Goal: Task Accomplishment & Management: Complete application form

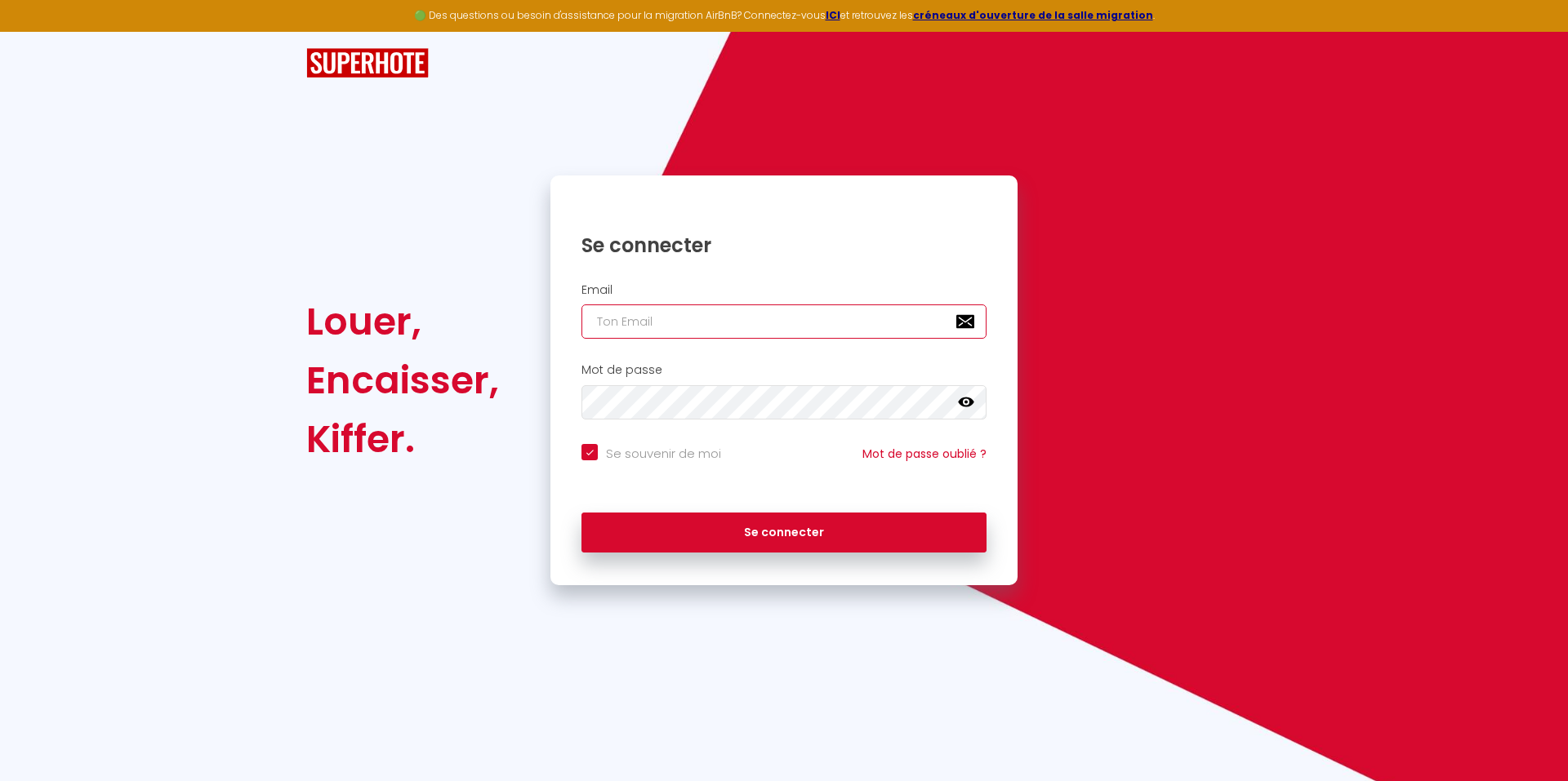
click at [732, 325] on input "email" at bounding box center [784, 322] width 405 height 34
type input "[EMAIL_ADDRESS][DOMAIN_NAME]"
checkbox input "true"
type input "[EMAIL_ADDRESS][DOMAIN_NAME]"
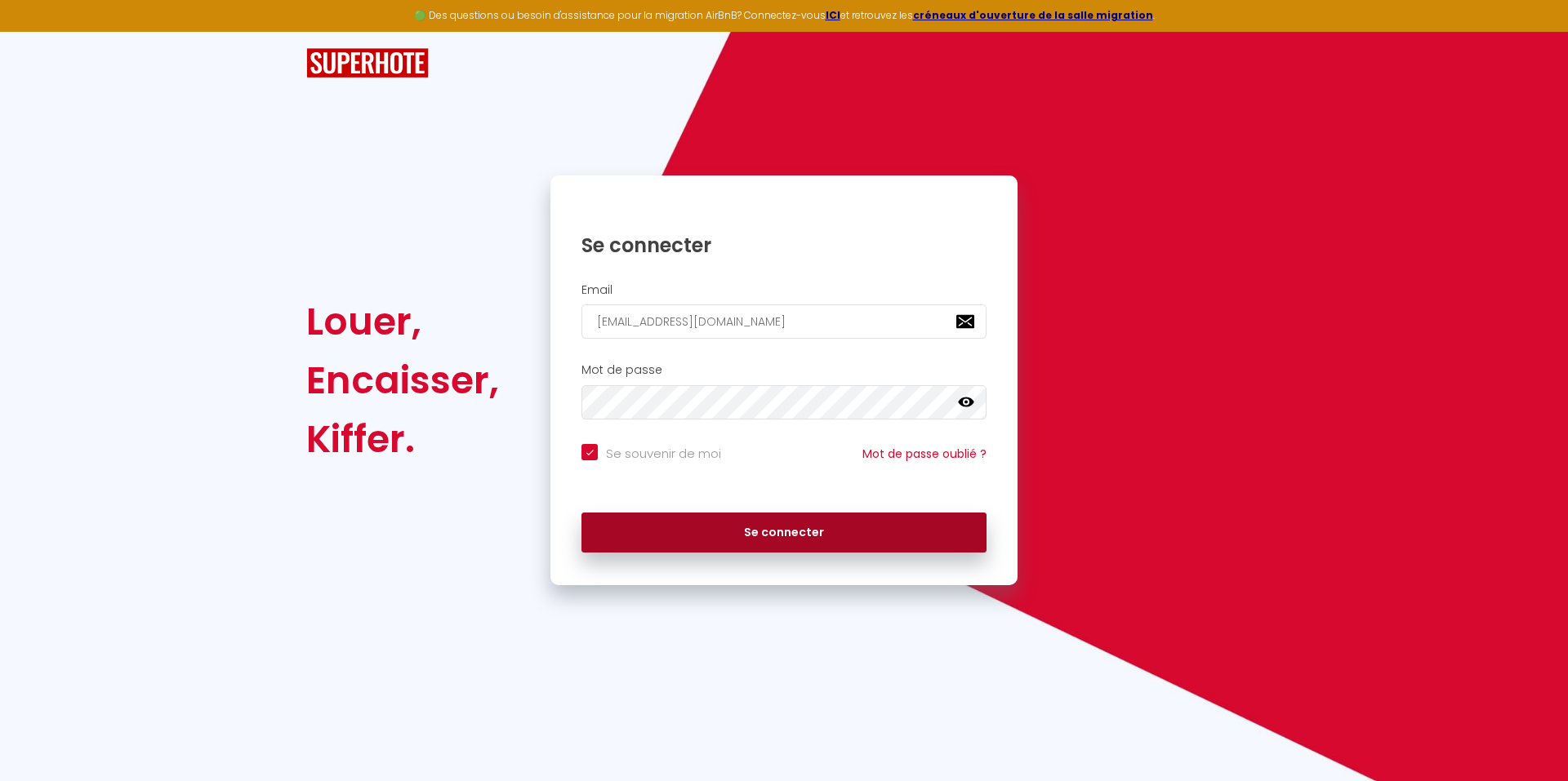
click at [879, 536] on button "Se connecter" at bounding box center [784, 533] width 405 height 41
click at [867, 528] on button "Se connecter" at bounding box center [784, 533] width 405 height 41
click at [847, 225] on div "Se connecter" at bounding box center [783, 233] width 467 height 50
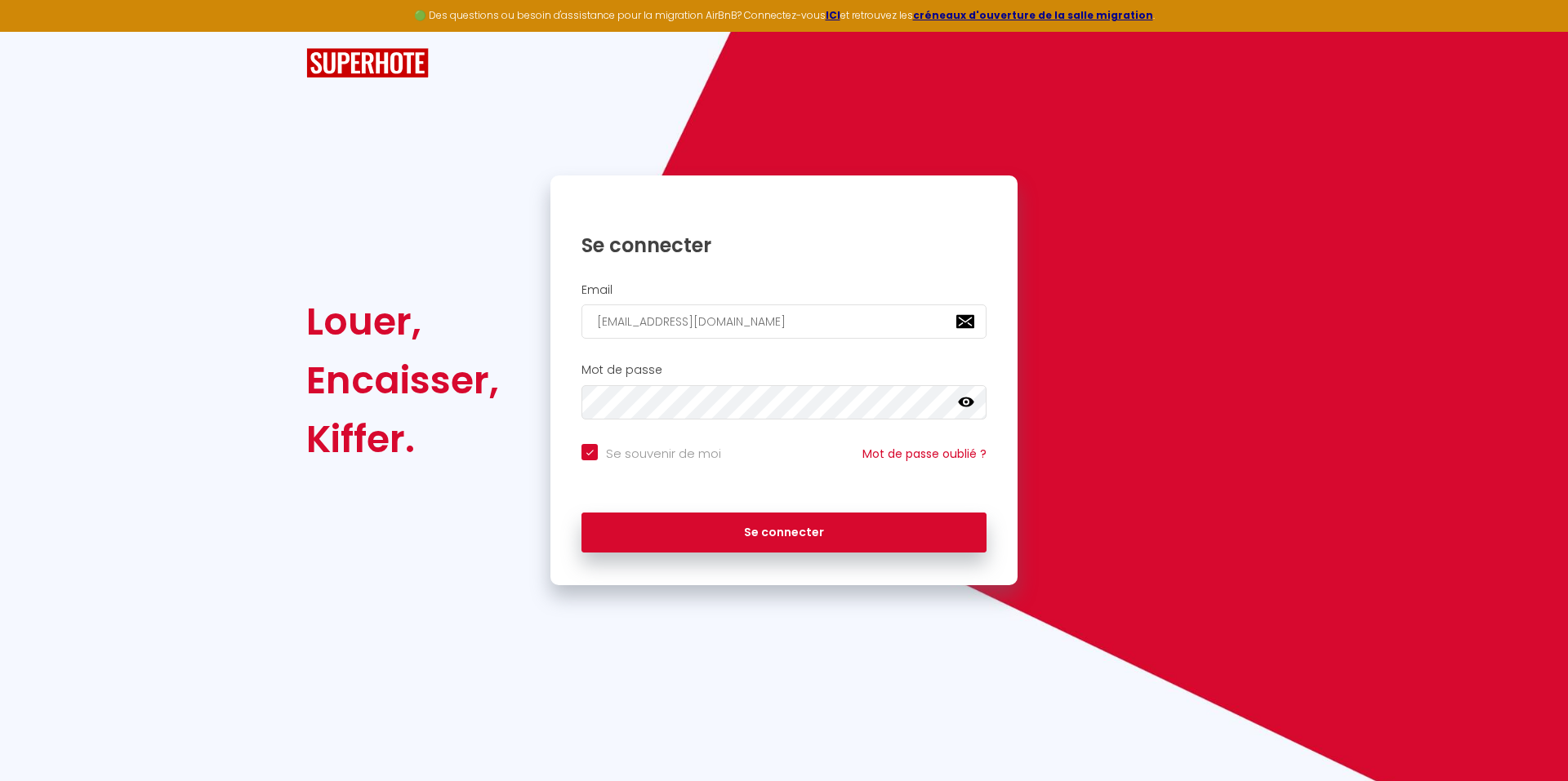
click at [968, 400] on icon at bounding box center [966, 402] width 16 height 16
click at [973, 404] on icon at bounding box center [966, 402] width 16 height 16
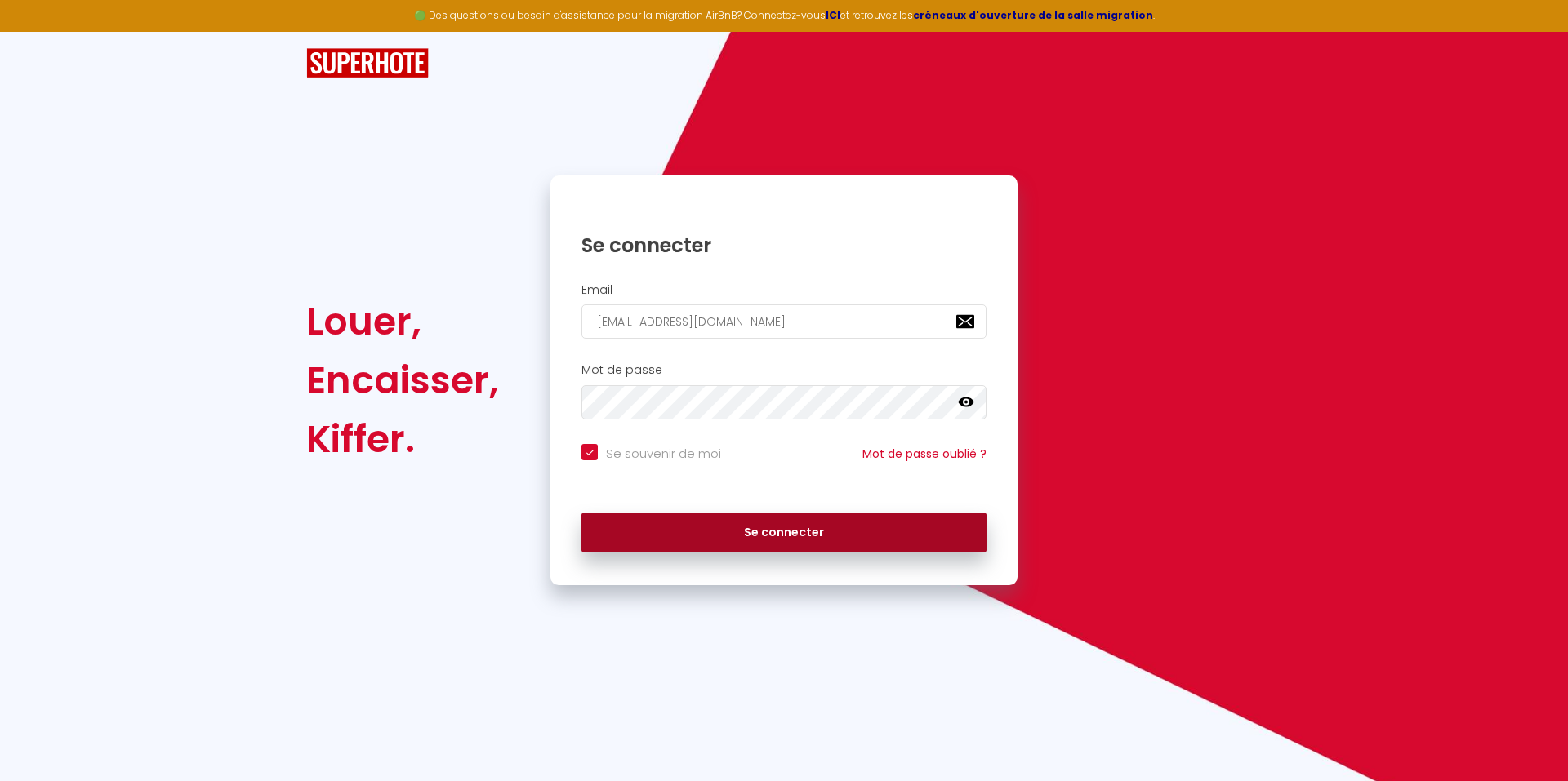
click at [903, 539] on button "Se connecter" at bounding box center [784, 533] width 405 height 41
click at [969, 410] on icon at bounding box center [966, 402] width 16 height 16
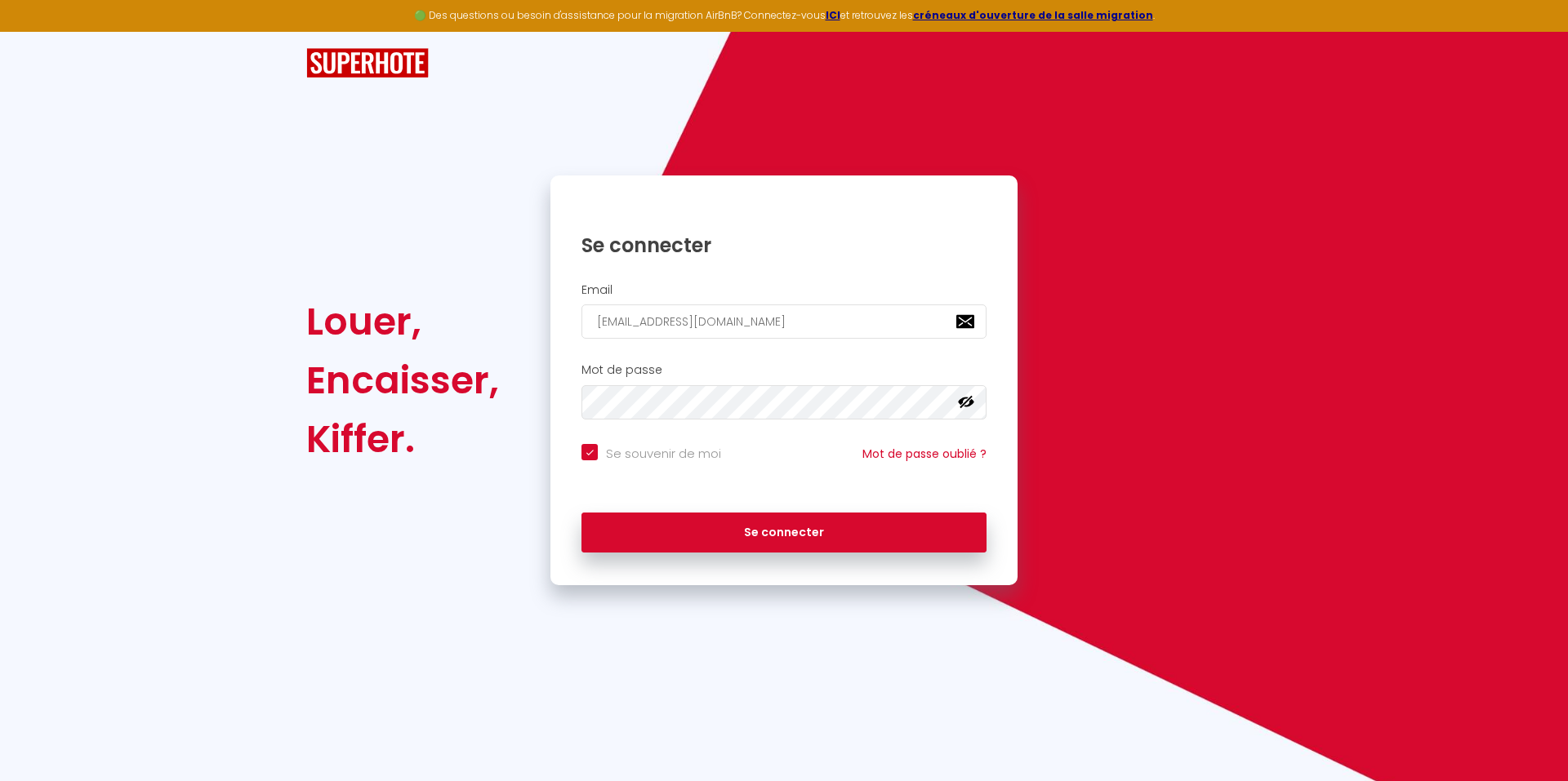
click at [972, 403] on icon at bounding box center [966, 402] width 16 height 13
click at [962, 405] on icon at bounding box center [966, 402] width 16 height 10
click at [971, 401] on icon at bounding box center [966, 402] width 16 height 13
click at [969, 397] on icon at bounding box center [966, 402] width 16 height 16
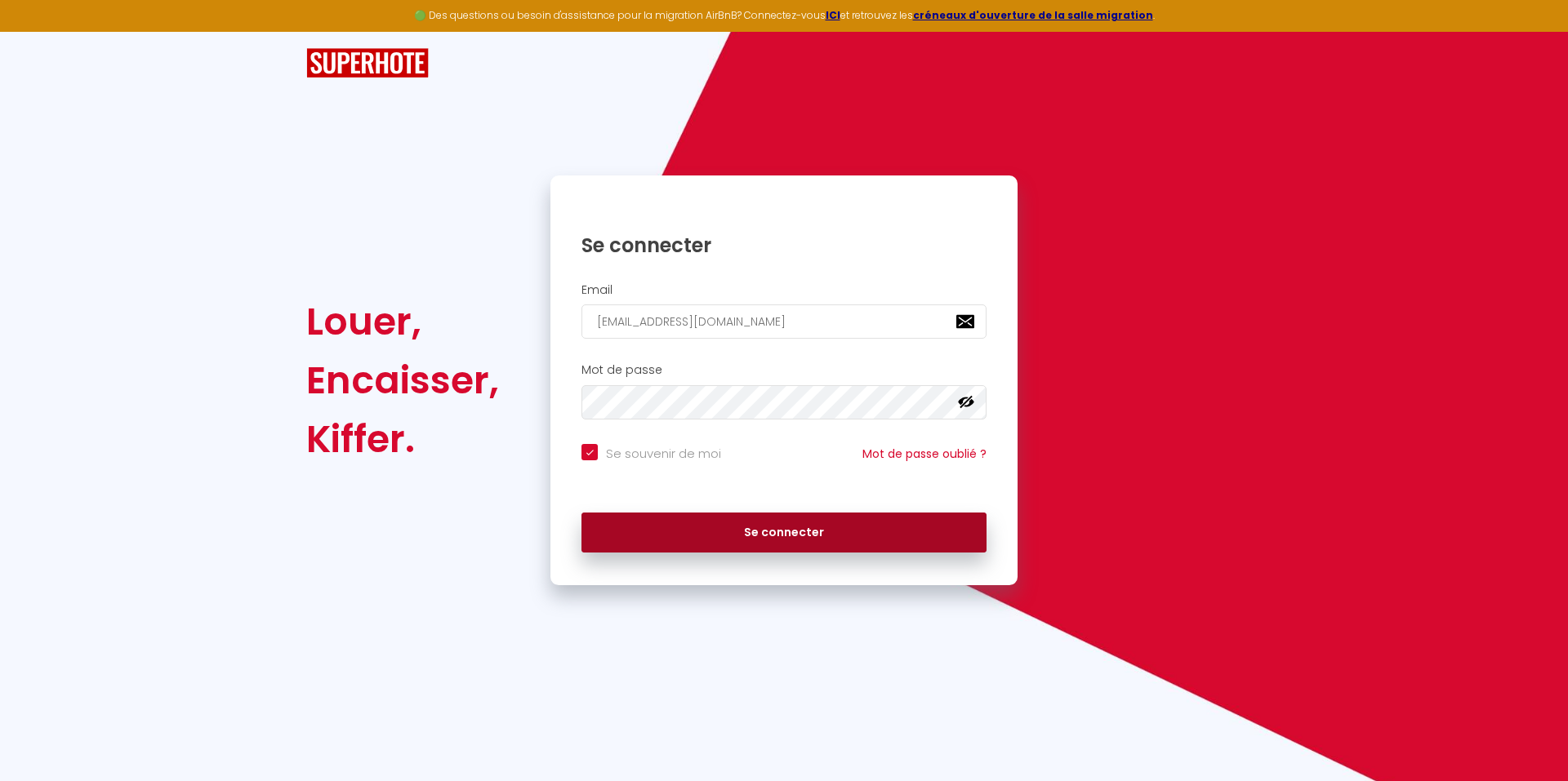
click at [850, 514] on button "Se connecter" at bounding box center [784, 533] width 405 height 41
click at [868, 520] on button "Se connecter" at bounding box center [784, 533] width 405 height 41
click at [821, 532] on button "Se connecter" at bounding box center [784, 533] width 405 height 41
checkbox input "true"
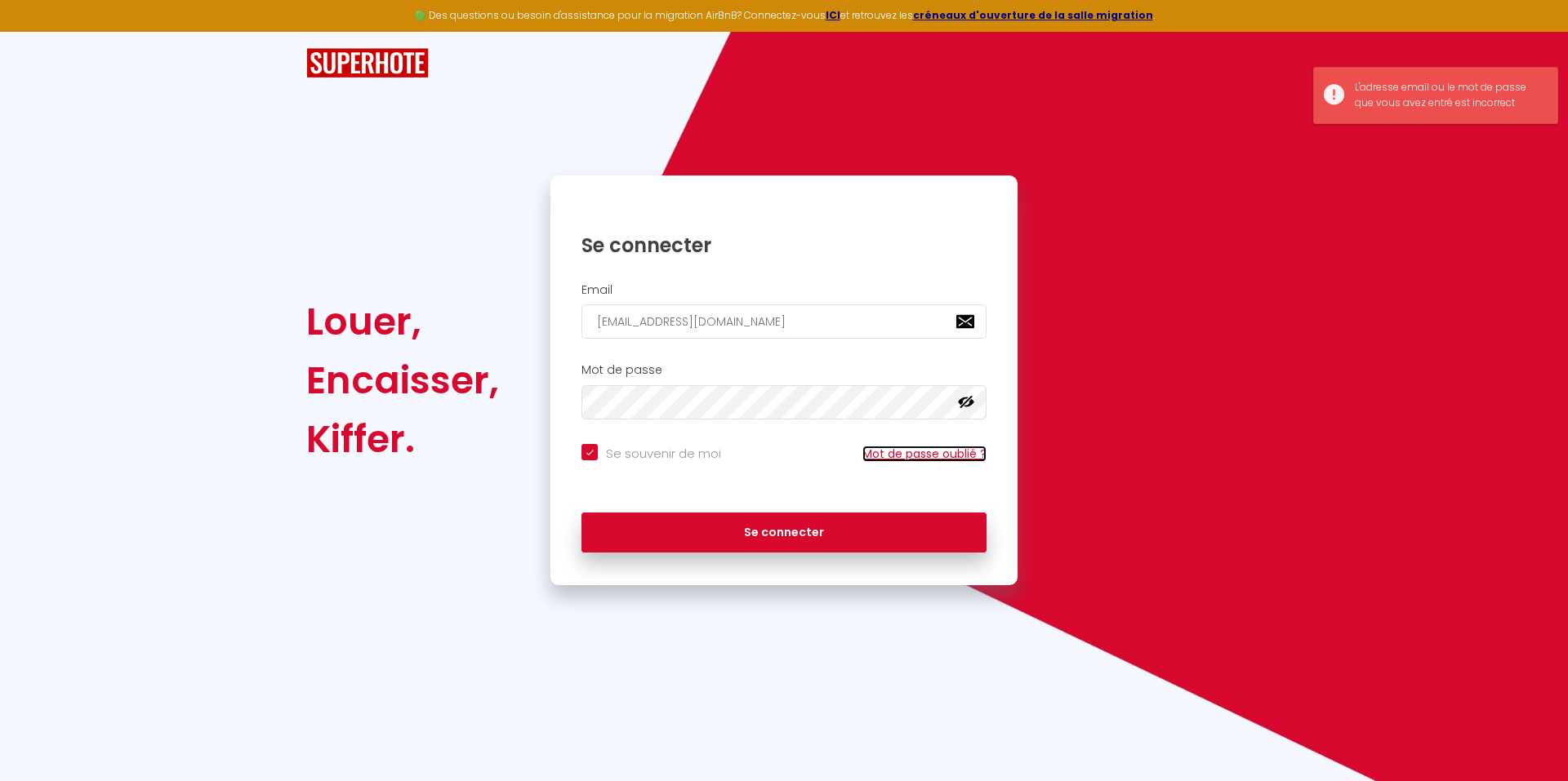
click at [937, 449] on link "Mot de passe oublié ?" at bounding box center [924, 454] width 125 height 16
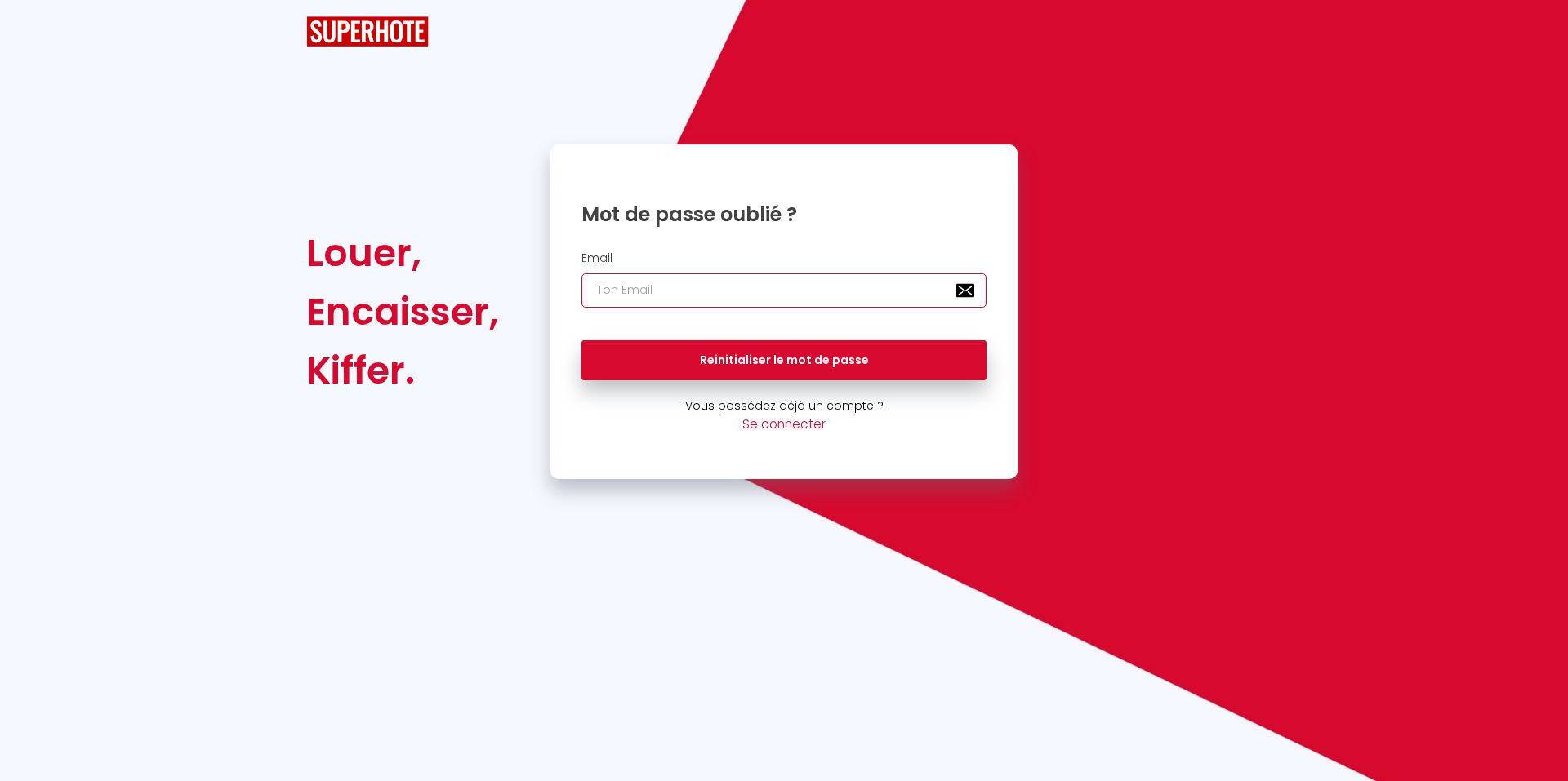
click at [796, 283] on input "email" at bounding box center [784, 290] width 405 height 34
type input "[EMAIL_ADDRESS][DOMAIN_NAME]"
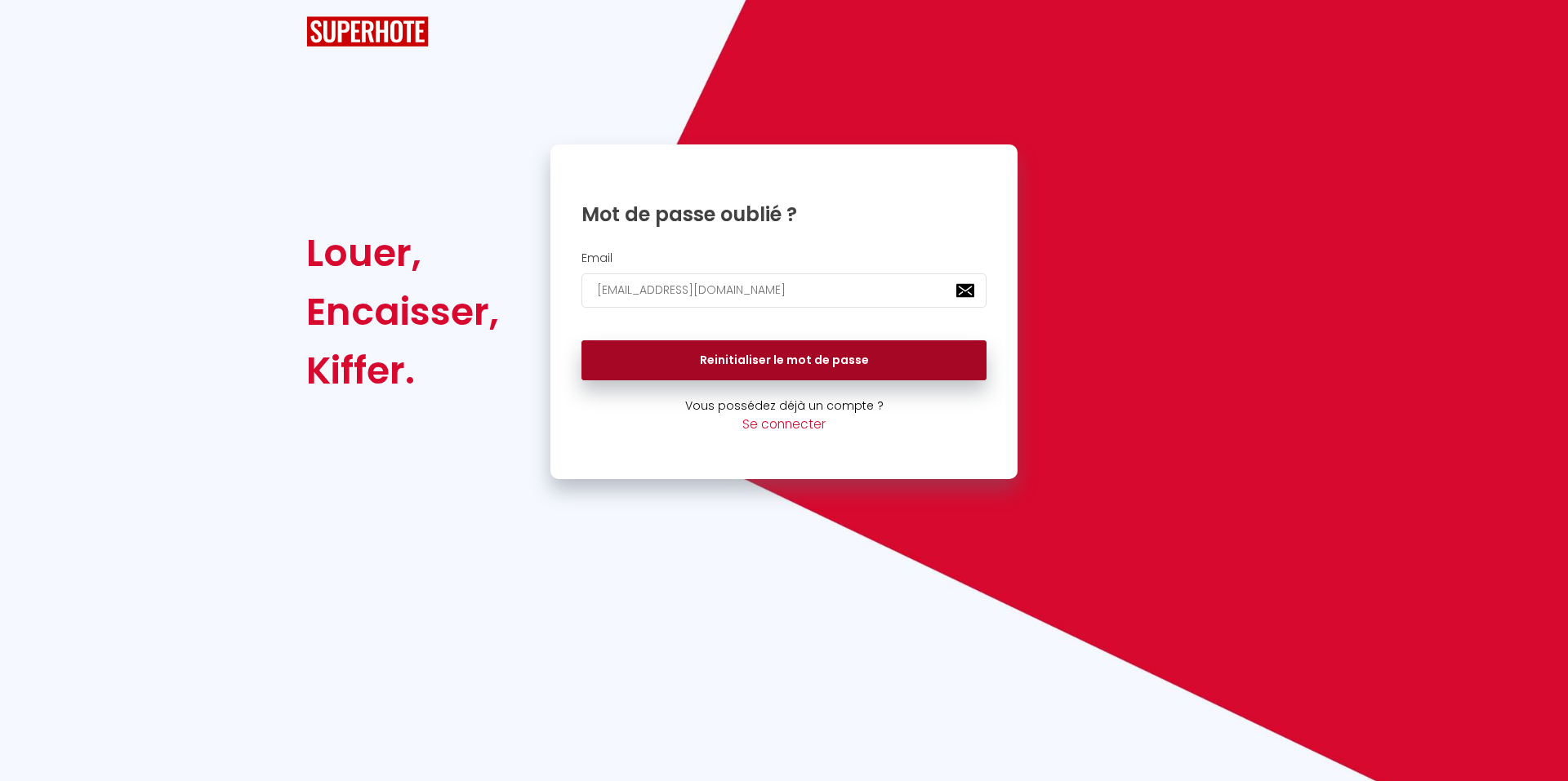
click at [906, 366] on button "Reinitialiser le mot de passe" at bounding box center [784, 361] width 405 height 41
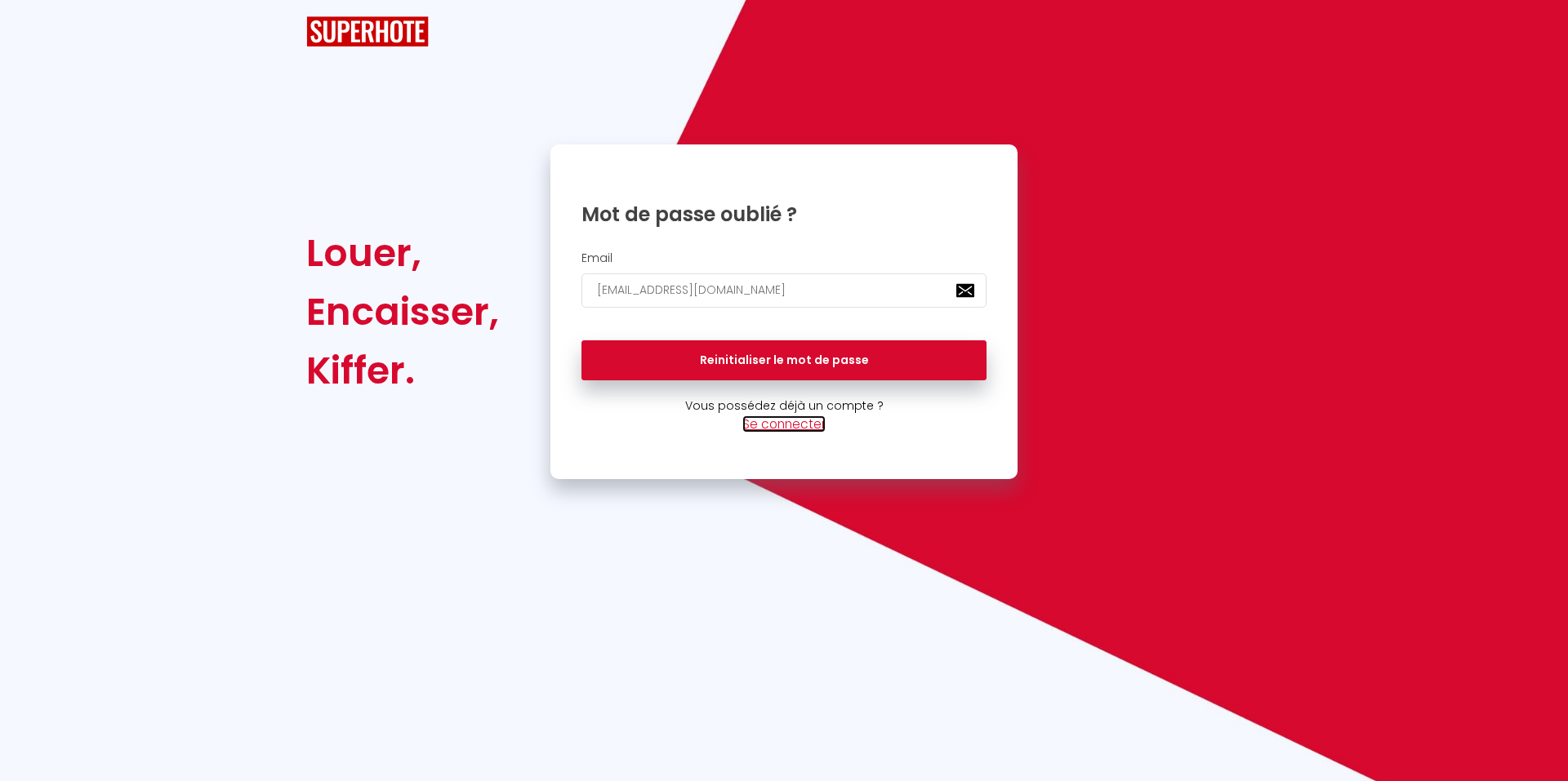
click at [788, 422] on link "Se connecter" at bounding box center [783, 424] width 83 height 17
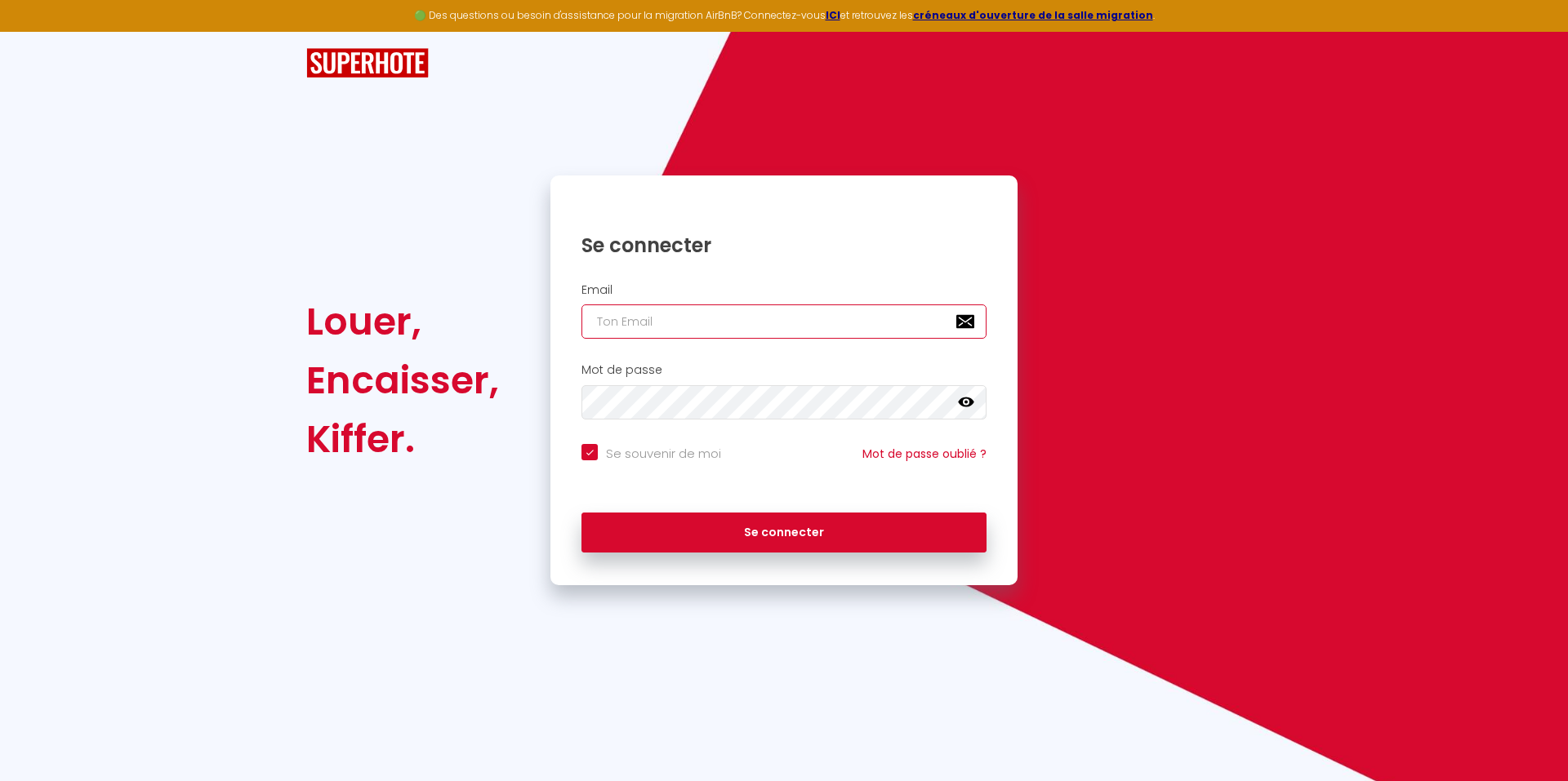
click at [730, 315] on input "email" at bounding box center [784, 322] width 405 height 34
type input "r"
checkbox input "true"
type input "[EMAIL_ADDRESS][DOMAIN_NAME]"
checkbox input "true"
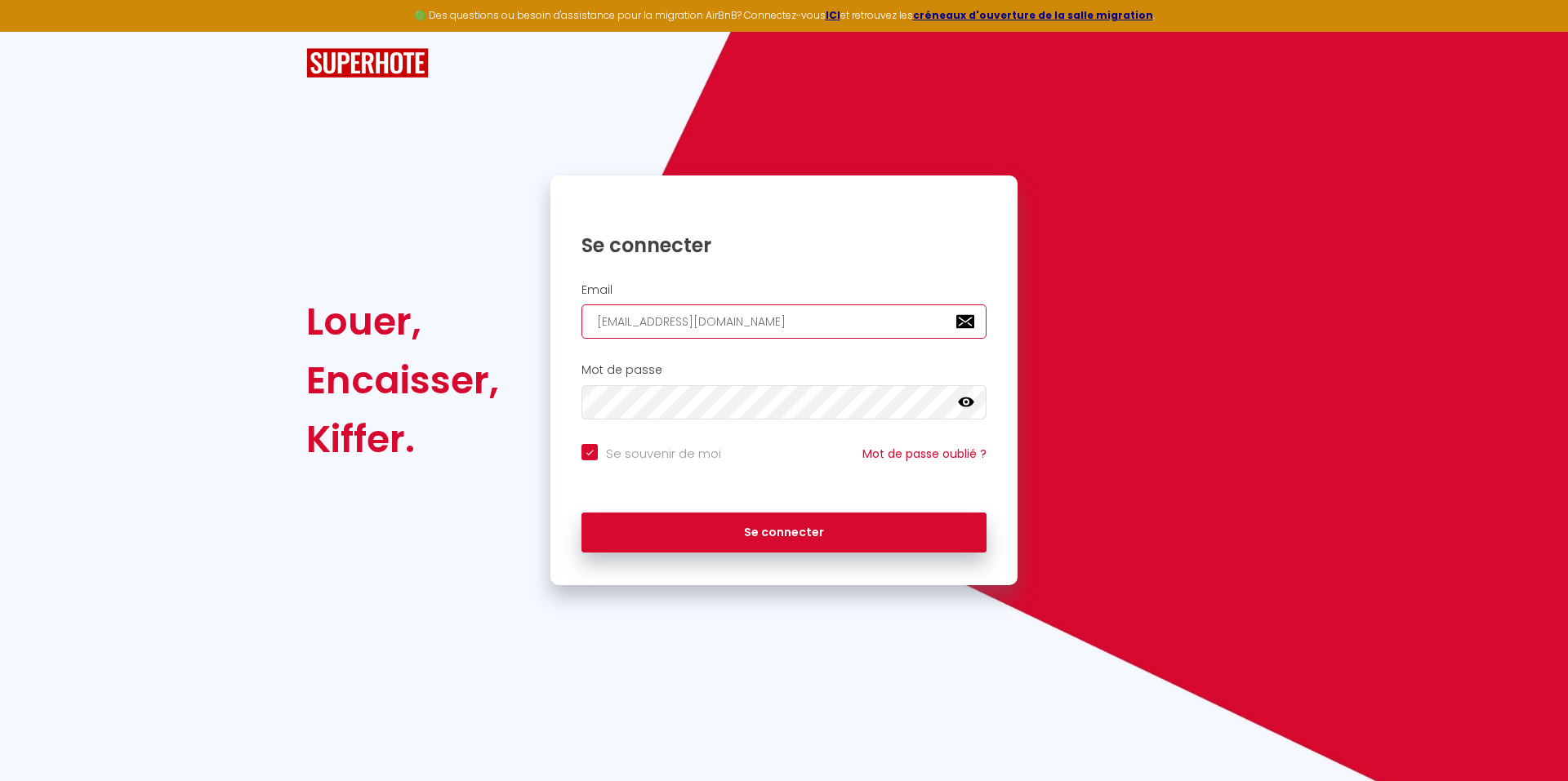
type input "[EMAIL_ADDRESS][DOMAIN_NAME]"
click at [970, 401] on icon at bounding box center [966, 402] width 16 height 10
click at [972, 401] on icon at bounding box center [966, 402] width 16 height 13
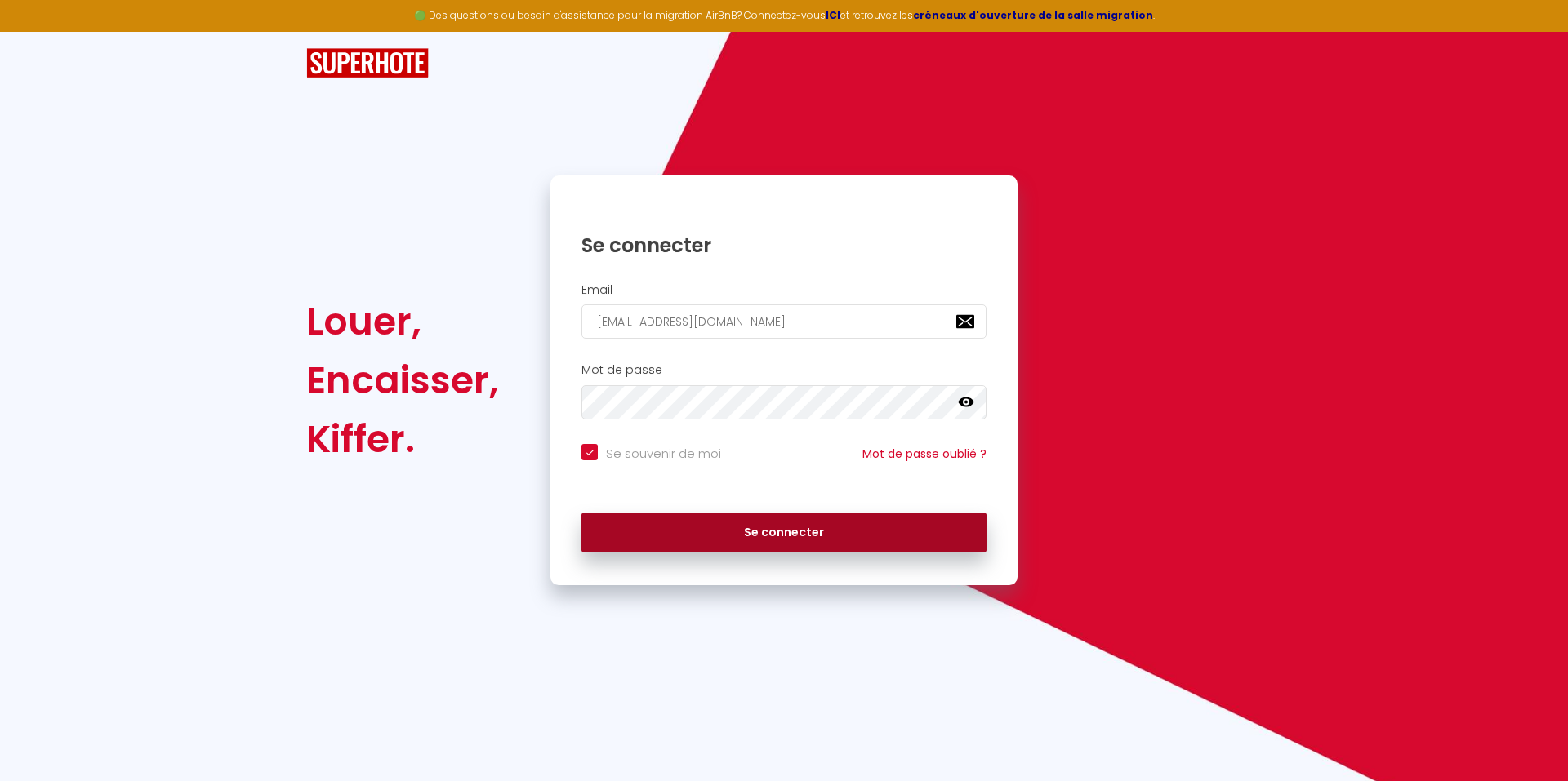
click at [874, 531] on button "Se connecter" at bounding box center [784, 533] width 405 height 41
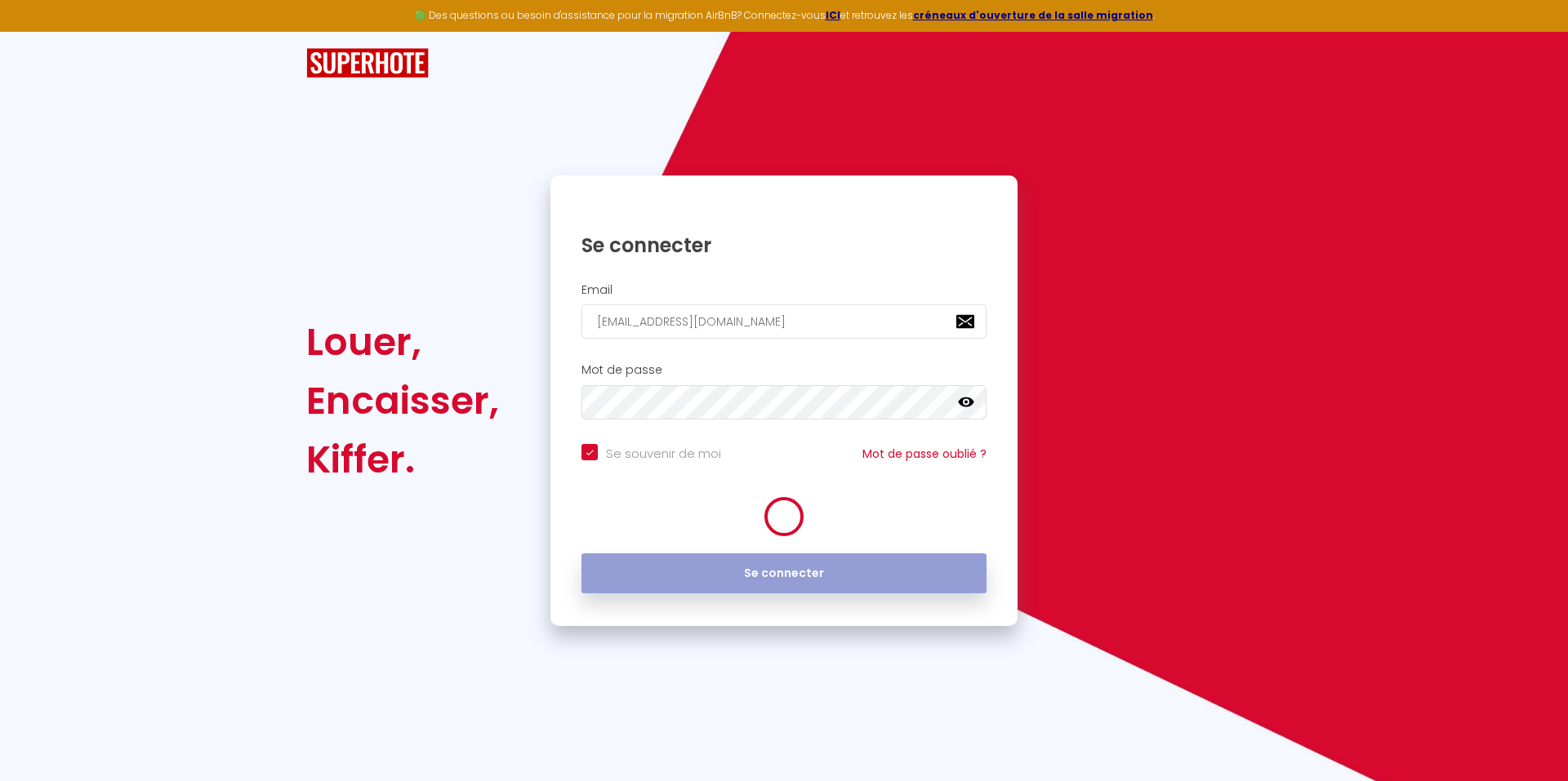
checkbox input "true"
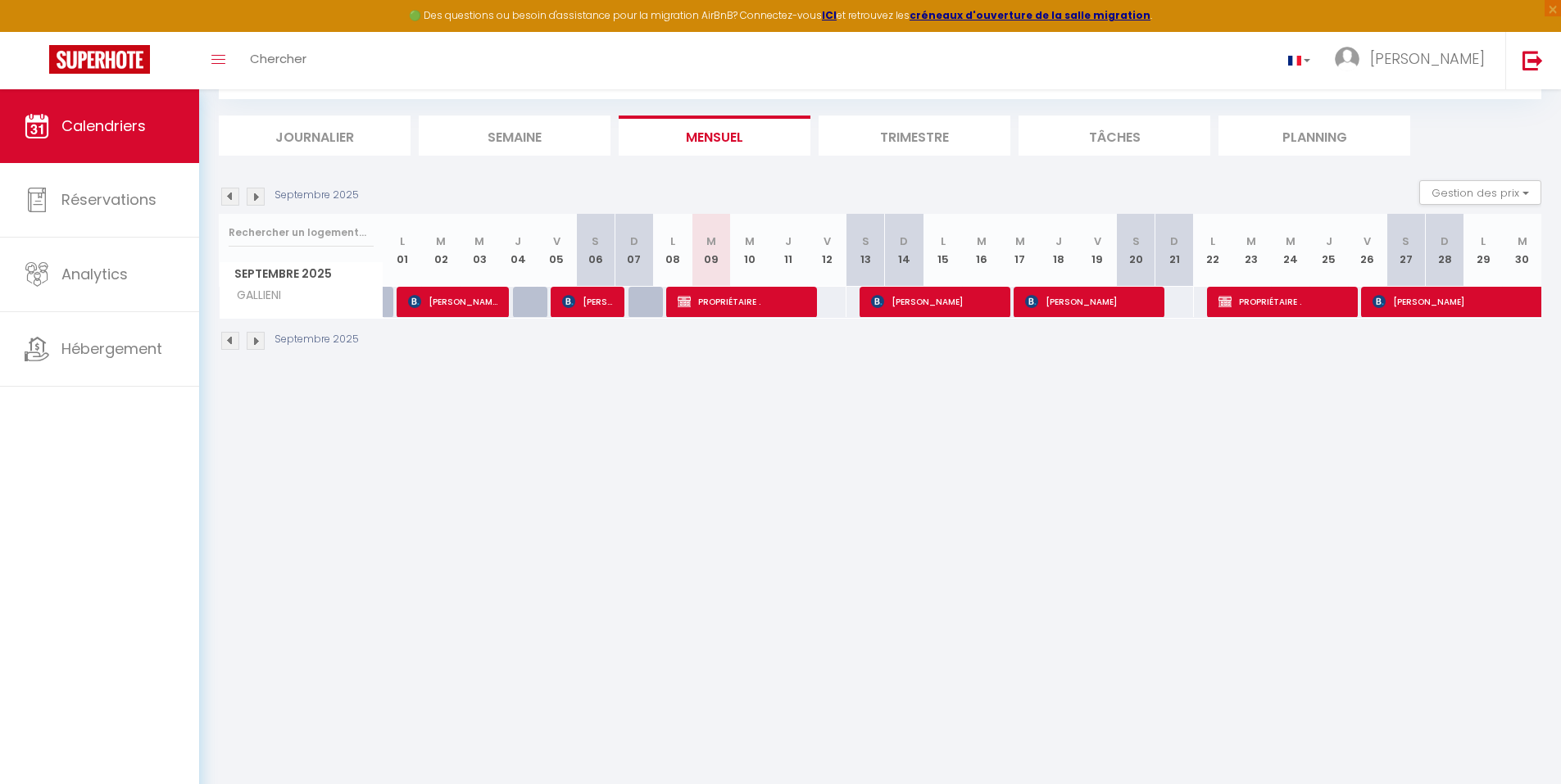
scroll to position [85, 0]
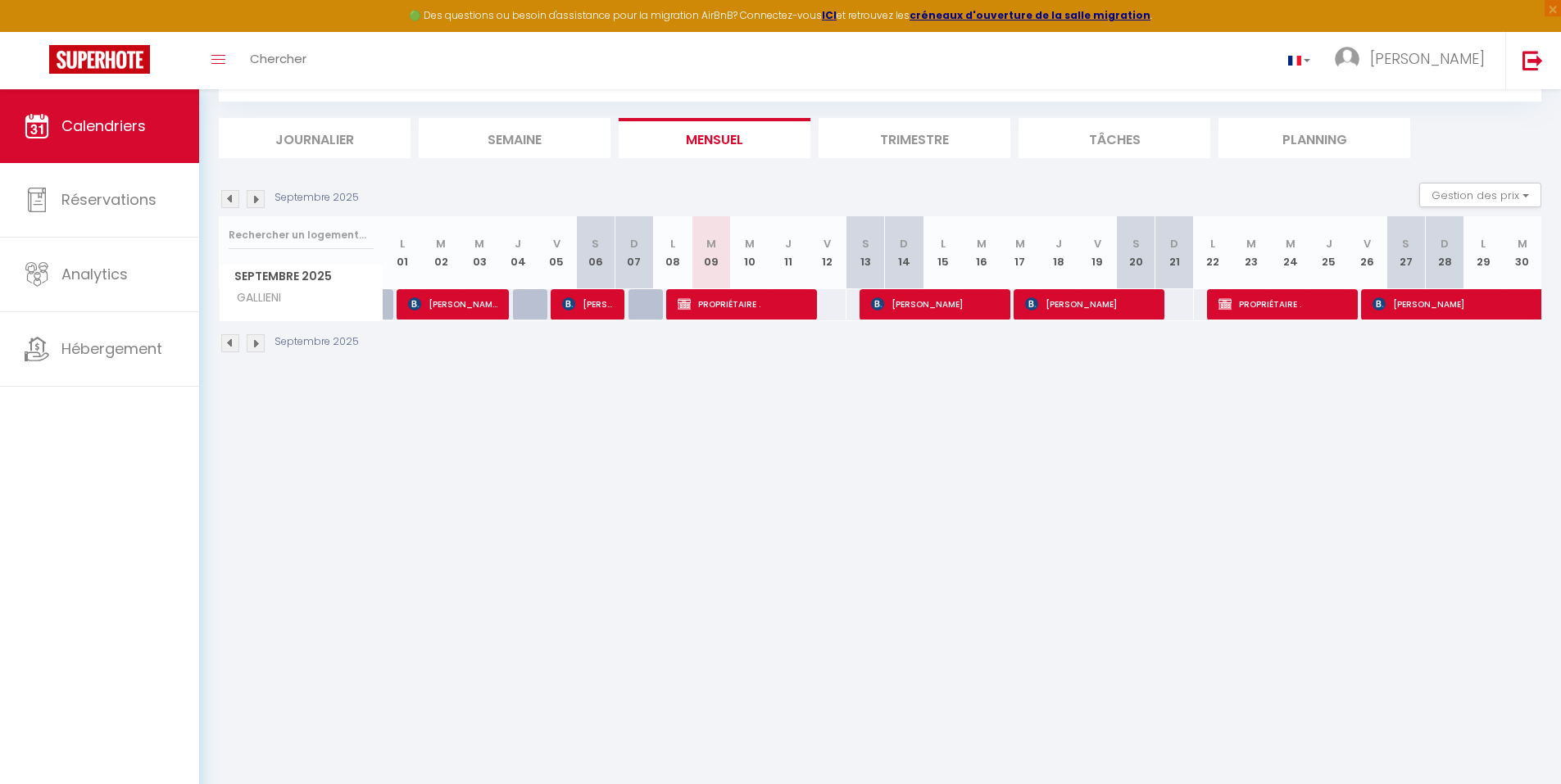
click at [261, 345] on img at bounding box center [255, 343] width 18 height 18
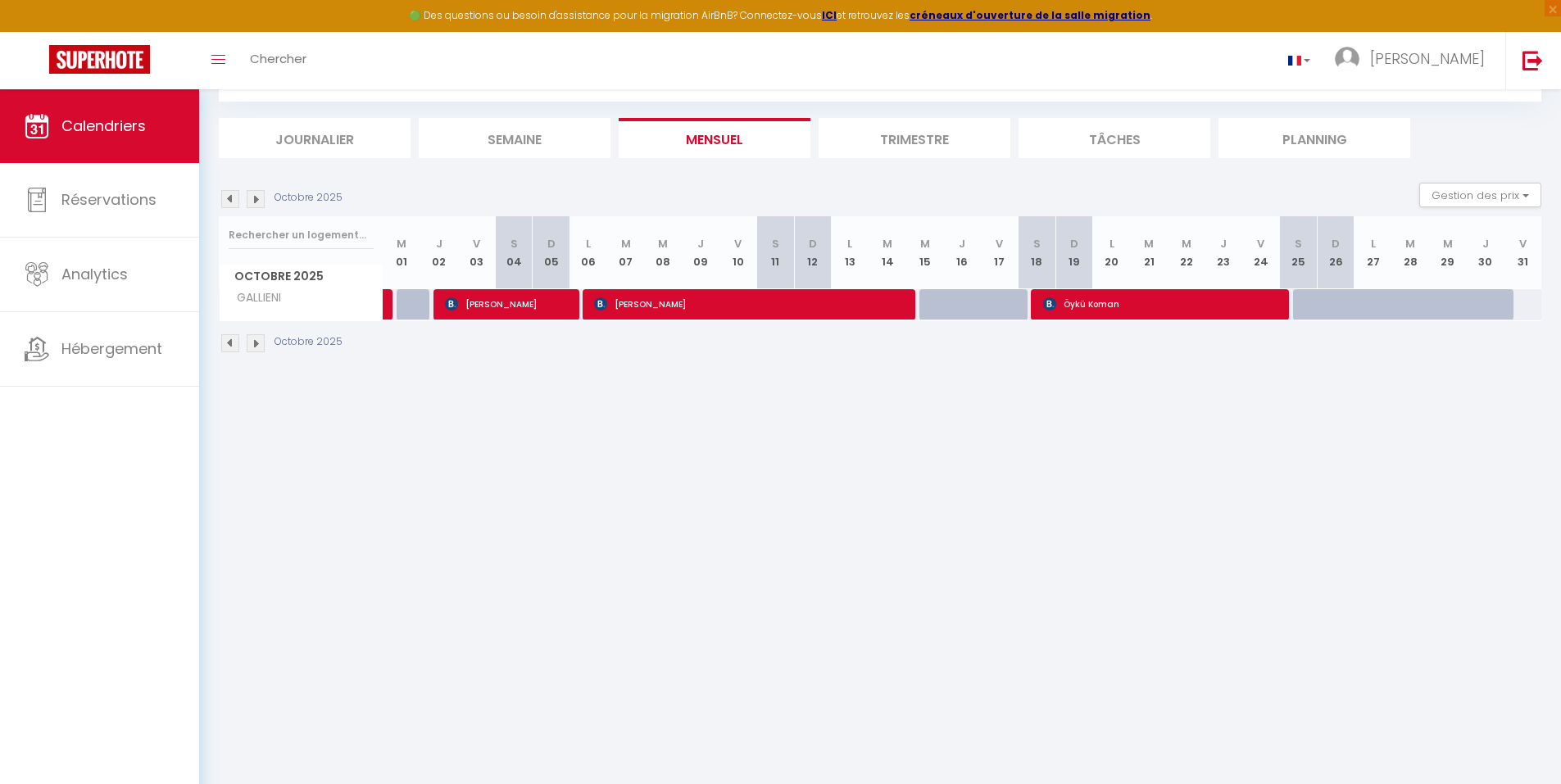
click at [263, 334] on img at bounding box center [255, 343] width 18 height 18
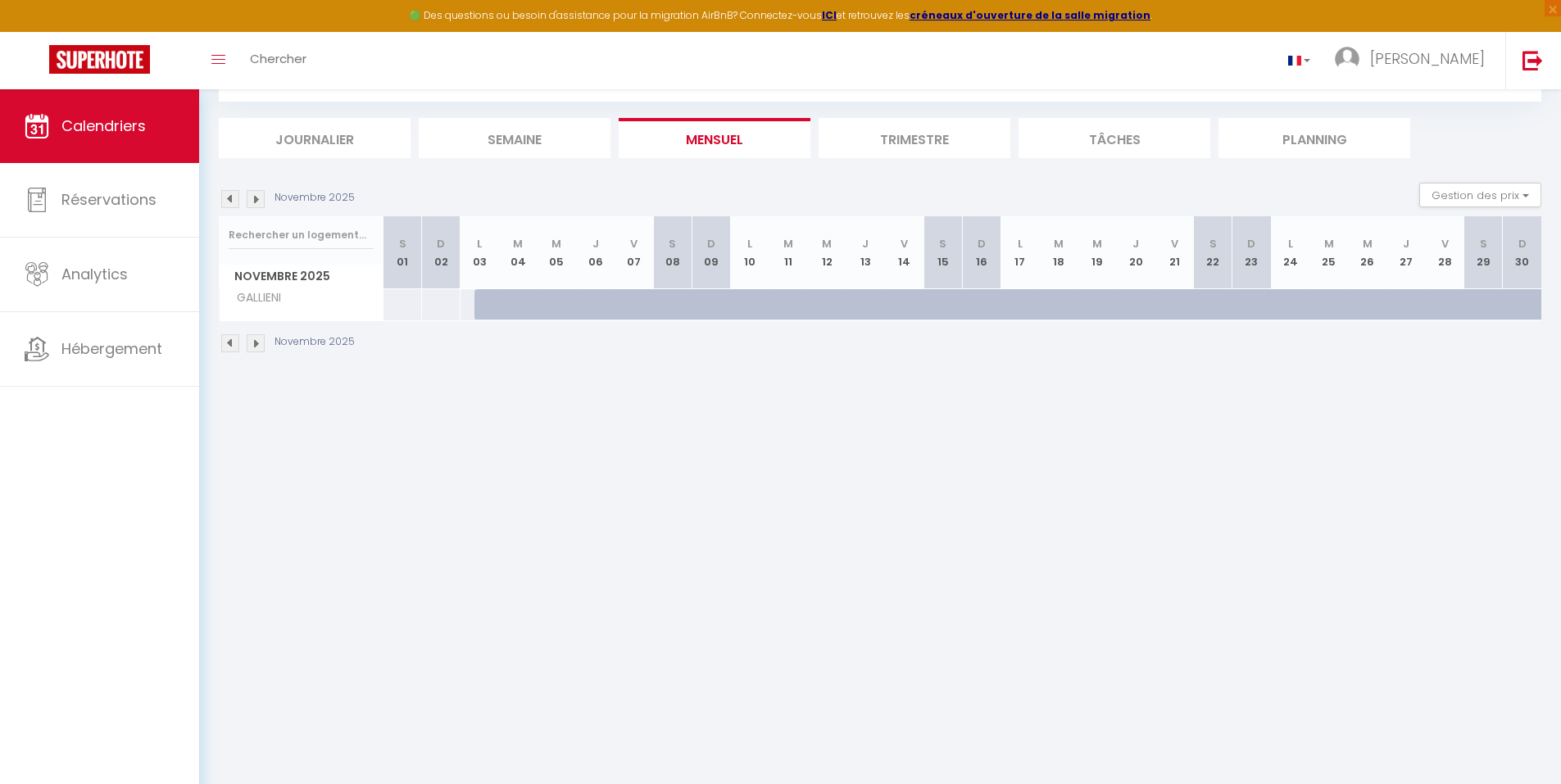
click at [578, 300] on div at bounding box center [595, 305] width 39 height 31
type input "40"
type input "Jeu 06 Novembre 2025"
type input "Ven 07 Novembre 2025"
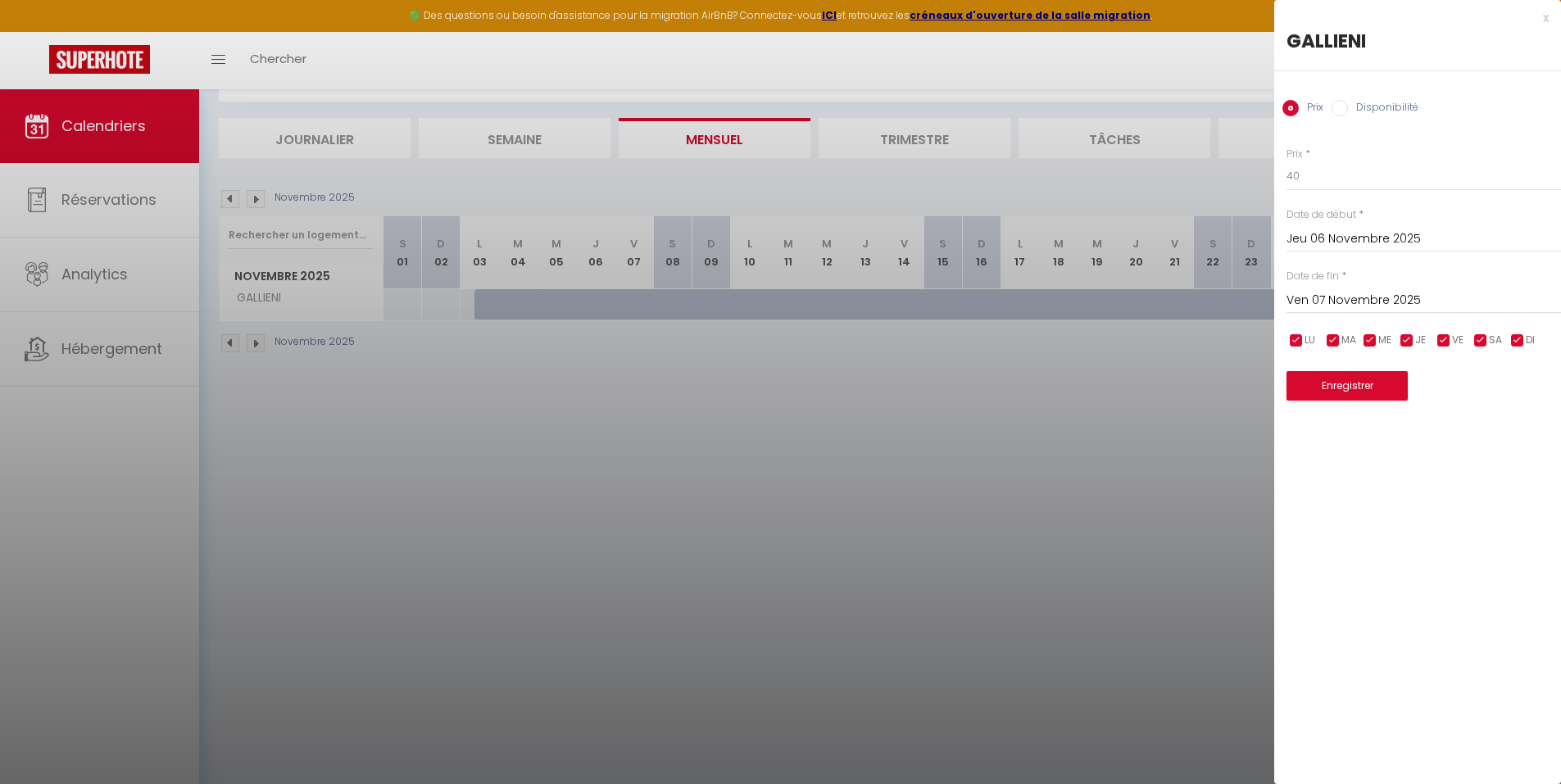
click at [988, 309] on div at bounding box center [780, 392] width 1561 height 784
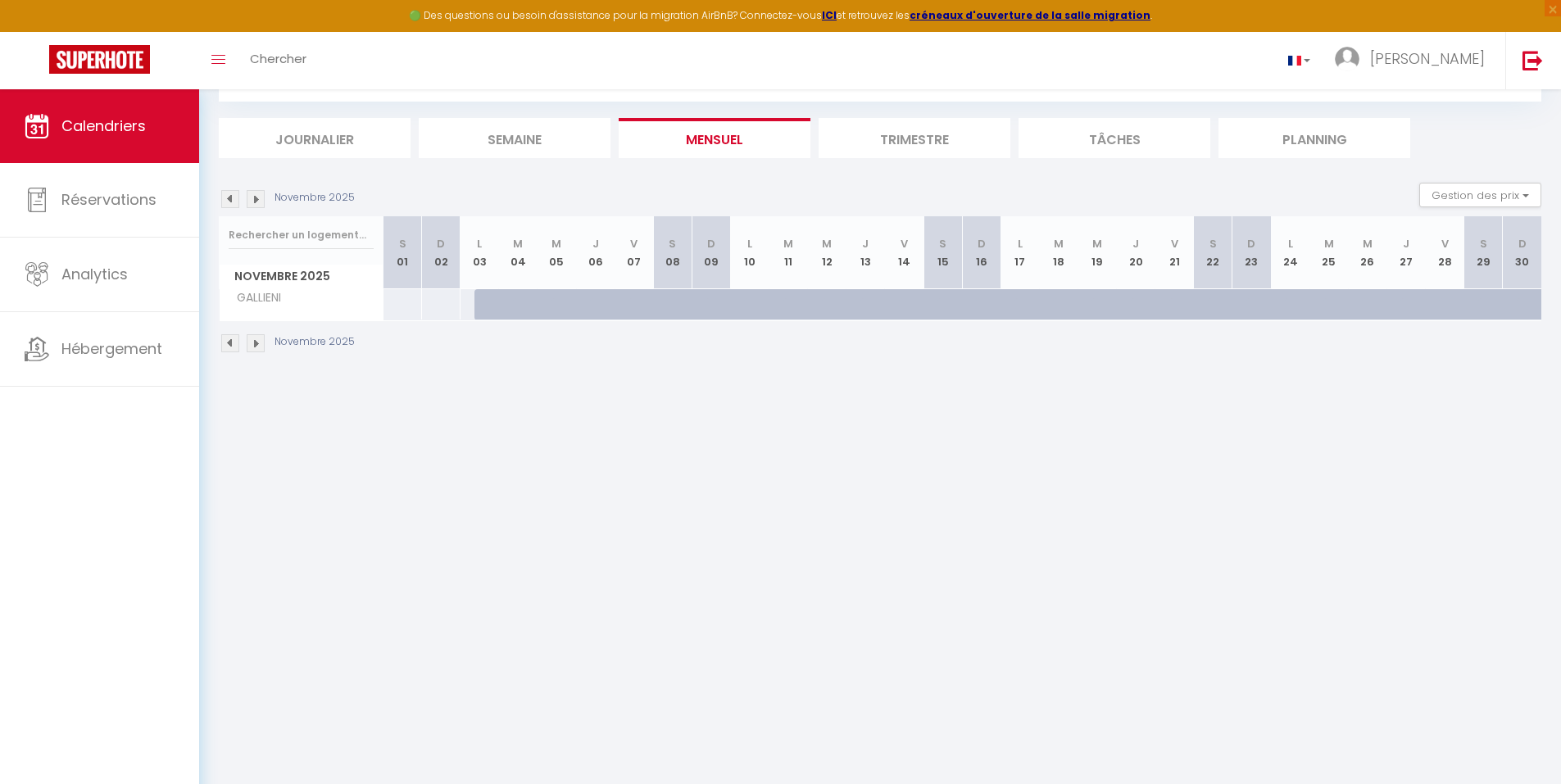
click at [231, 351] on img at bounding box center [230, 343] width 18 height 18
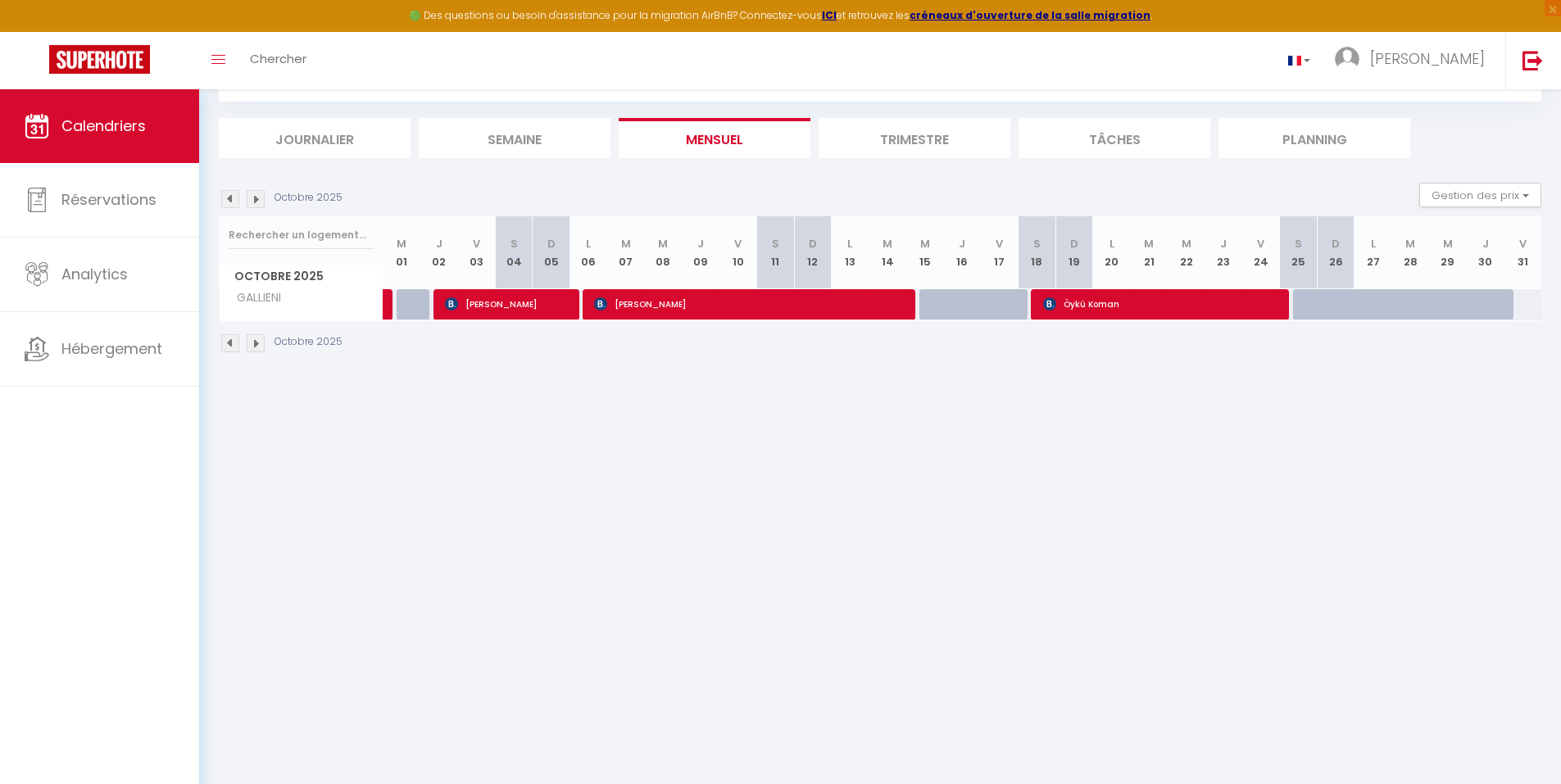
click at [232, 351] on img at bounding box center [230, 343] width 18 height 18
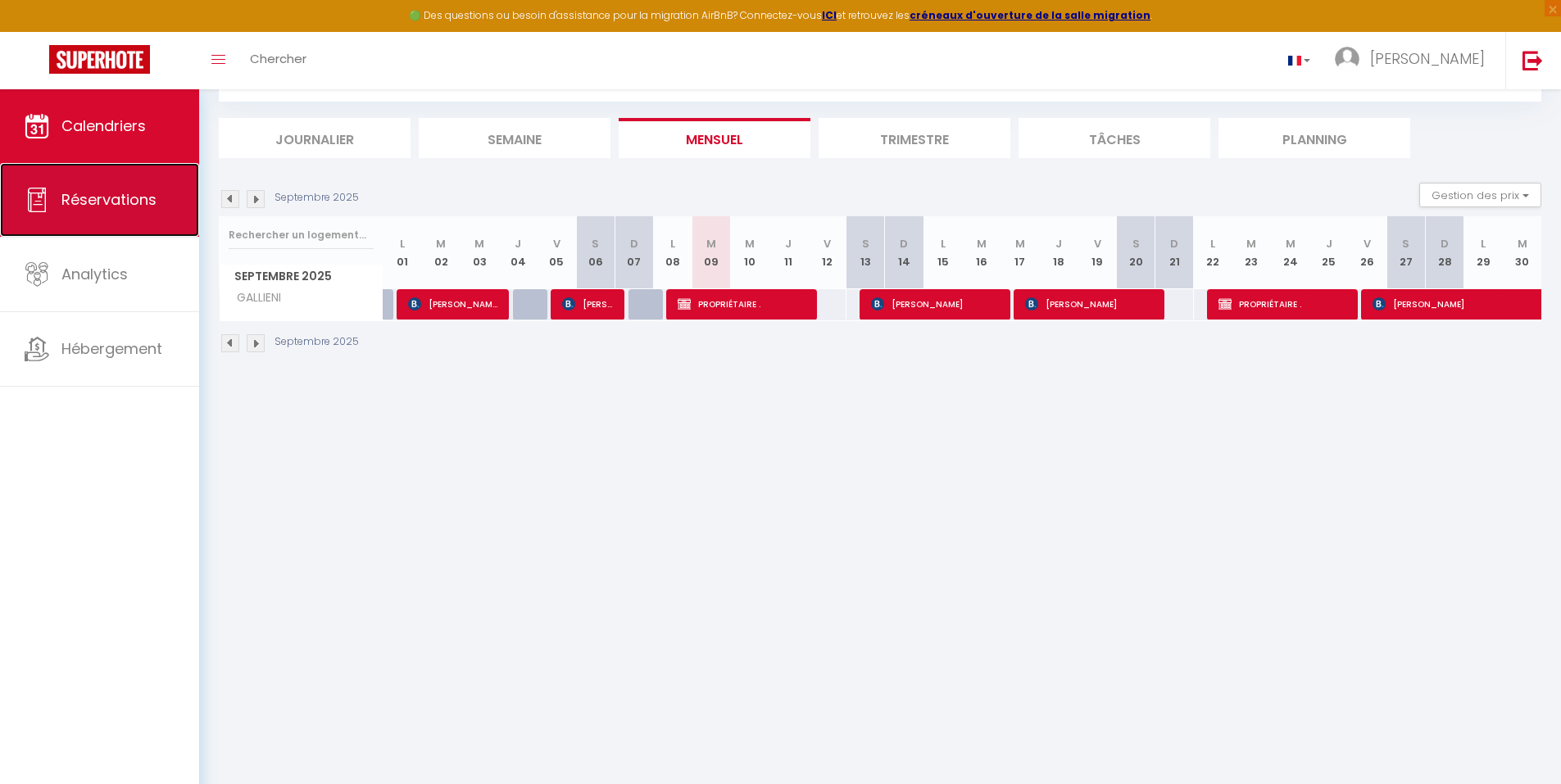
click at [112, 192] on span "Réservations" at bounding box center [109, 200] width 95 height 21
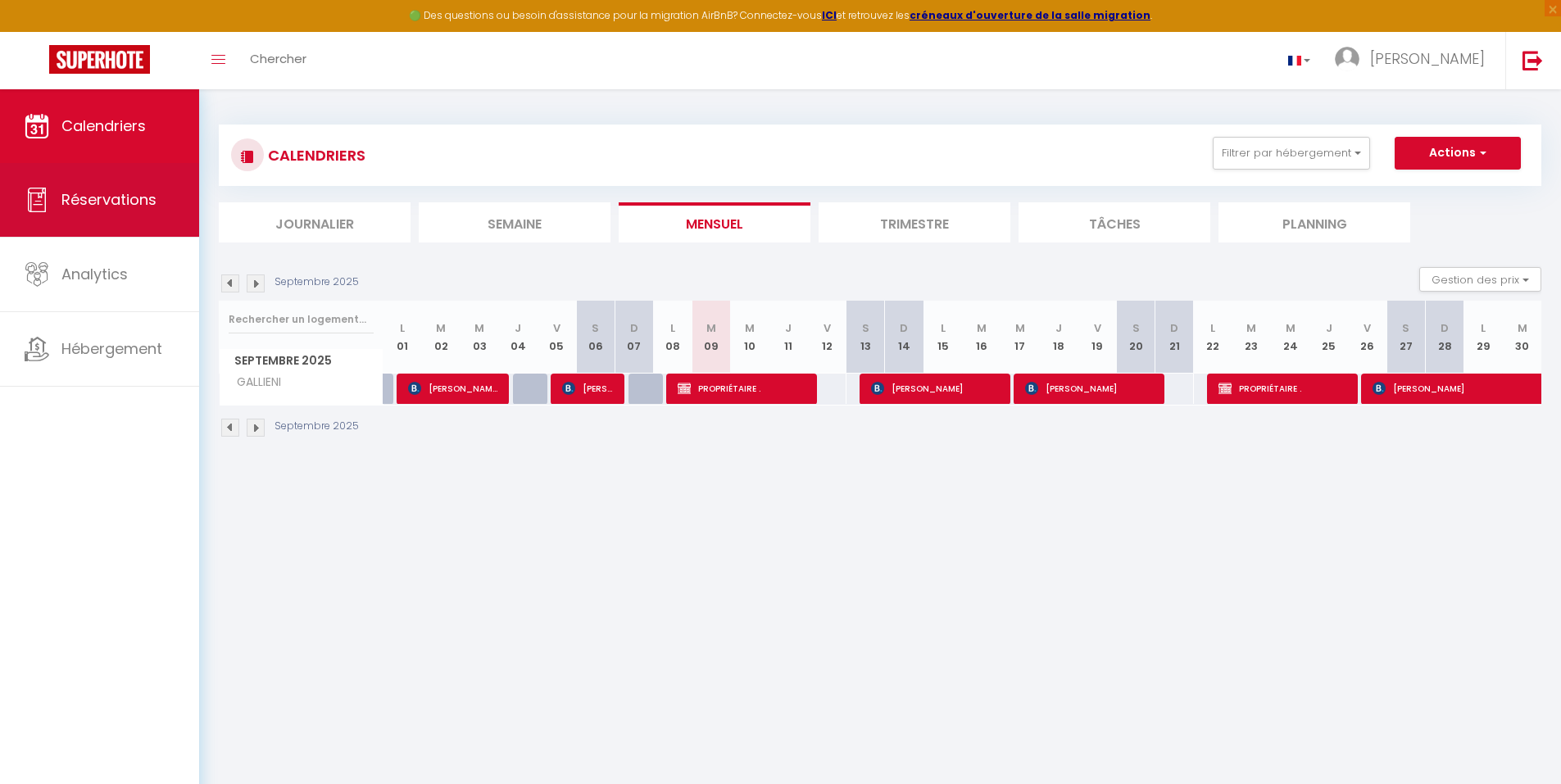
select select "not_cancelled"
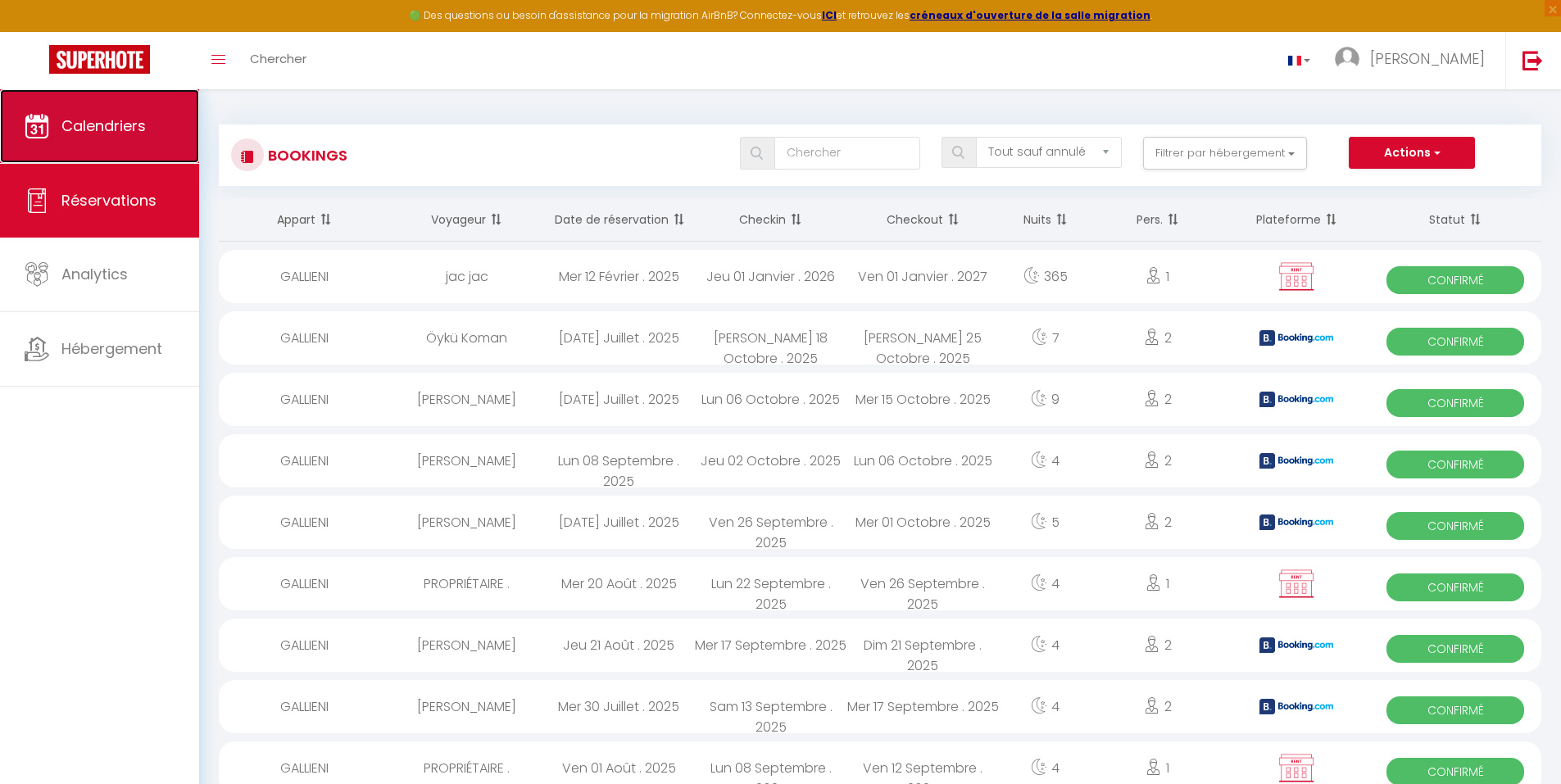
click at [98, 107] on link "Calendriers" at bounding box center [99, 126] width 199 height 74
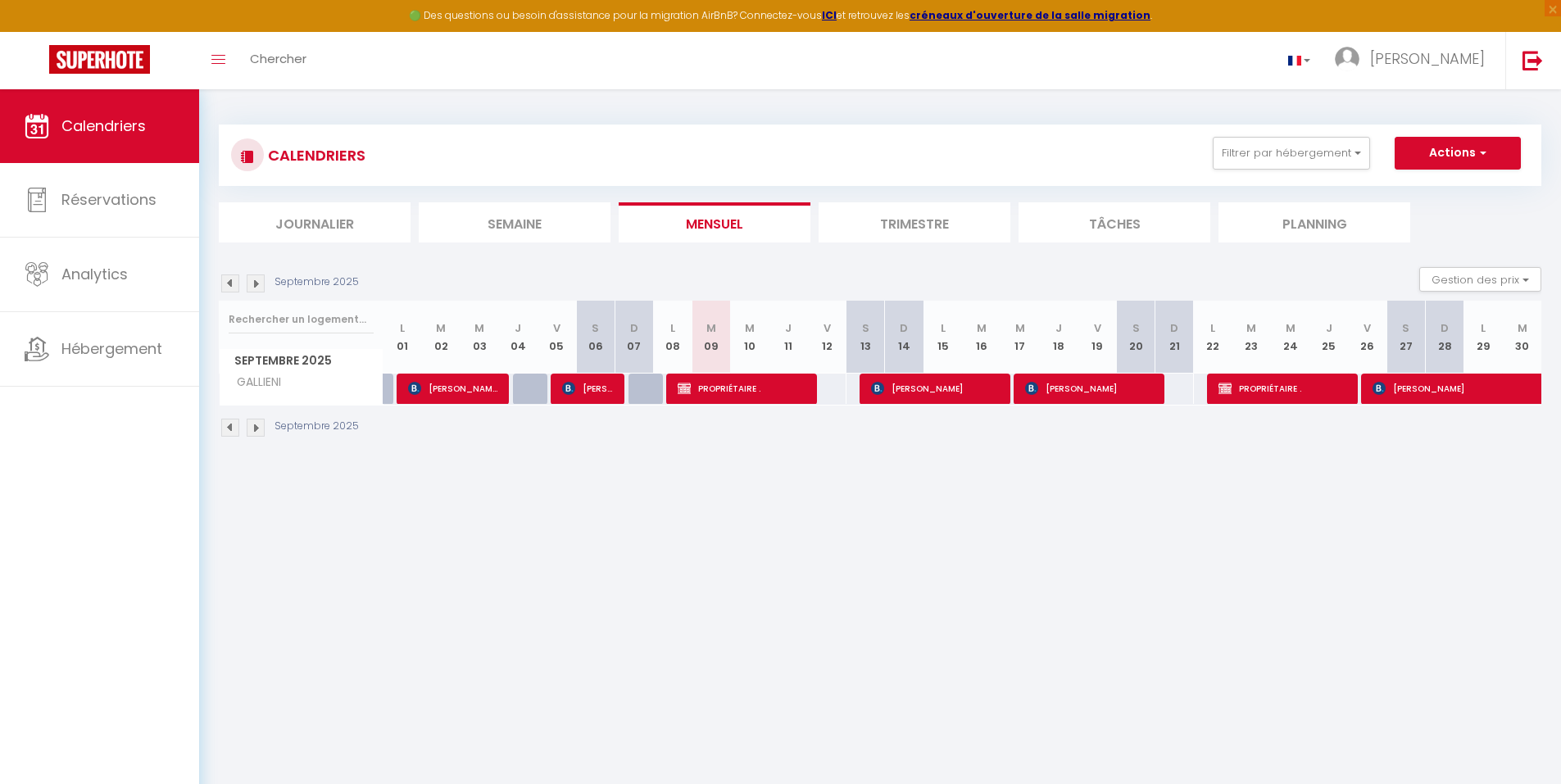
click at [272, 291] on div "Septembre 2025" at bounding box center [290, 283] width 145 height 18
click at [257, 276] on img at bounding box center [255, 283] width 18 height 18
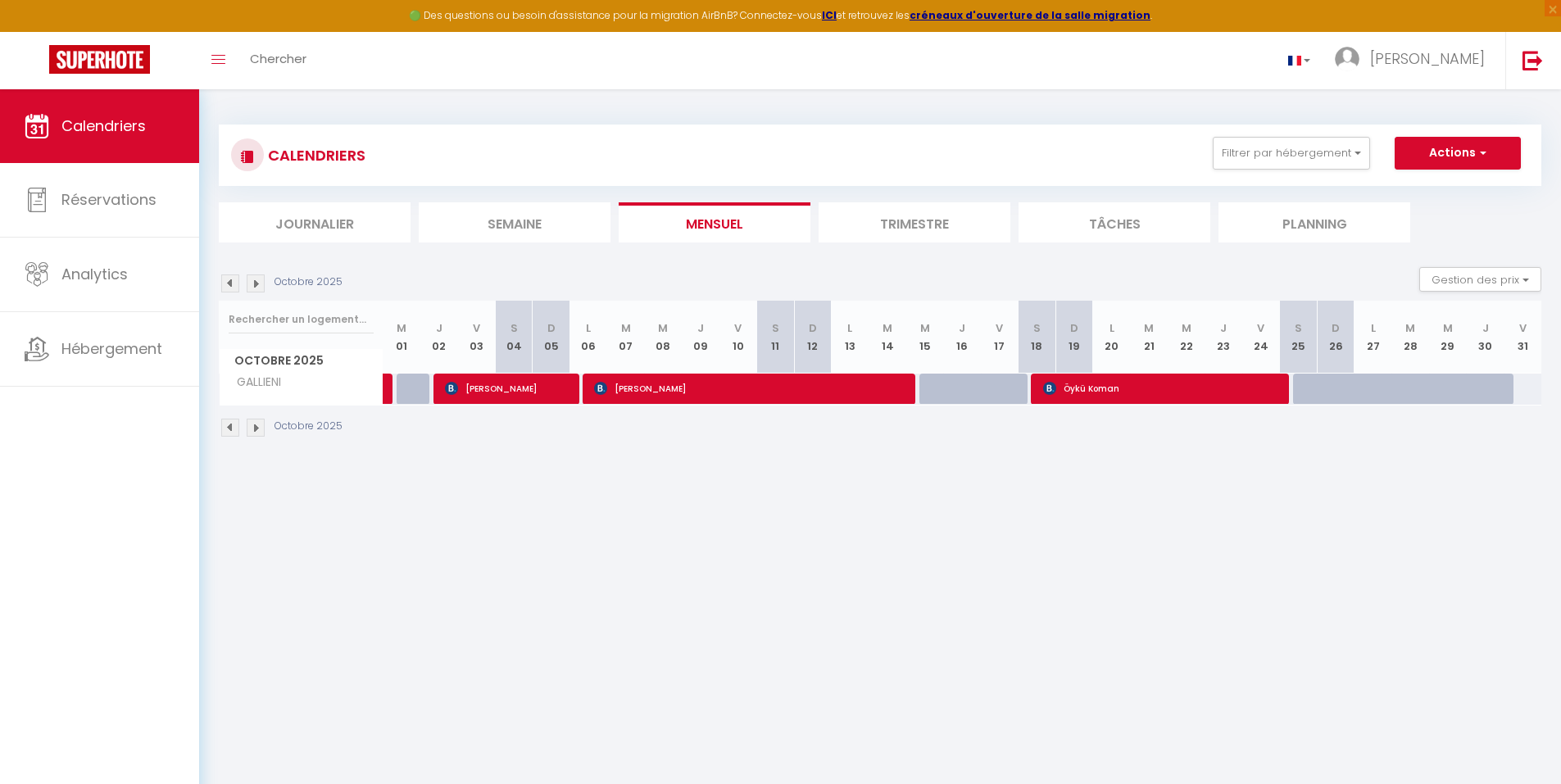
click at [254, 282] on img at bounding box center [255, 283] width 18 height 18
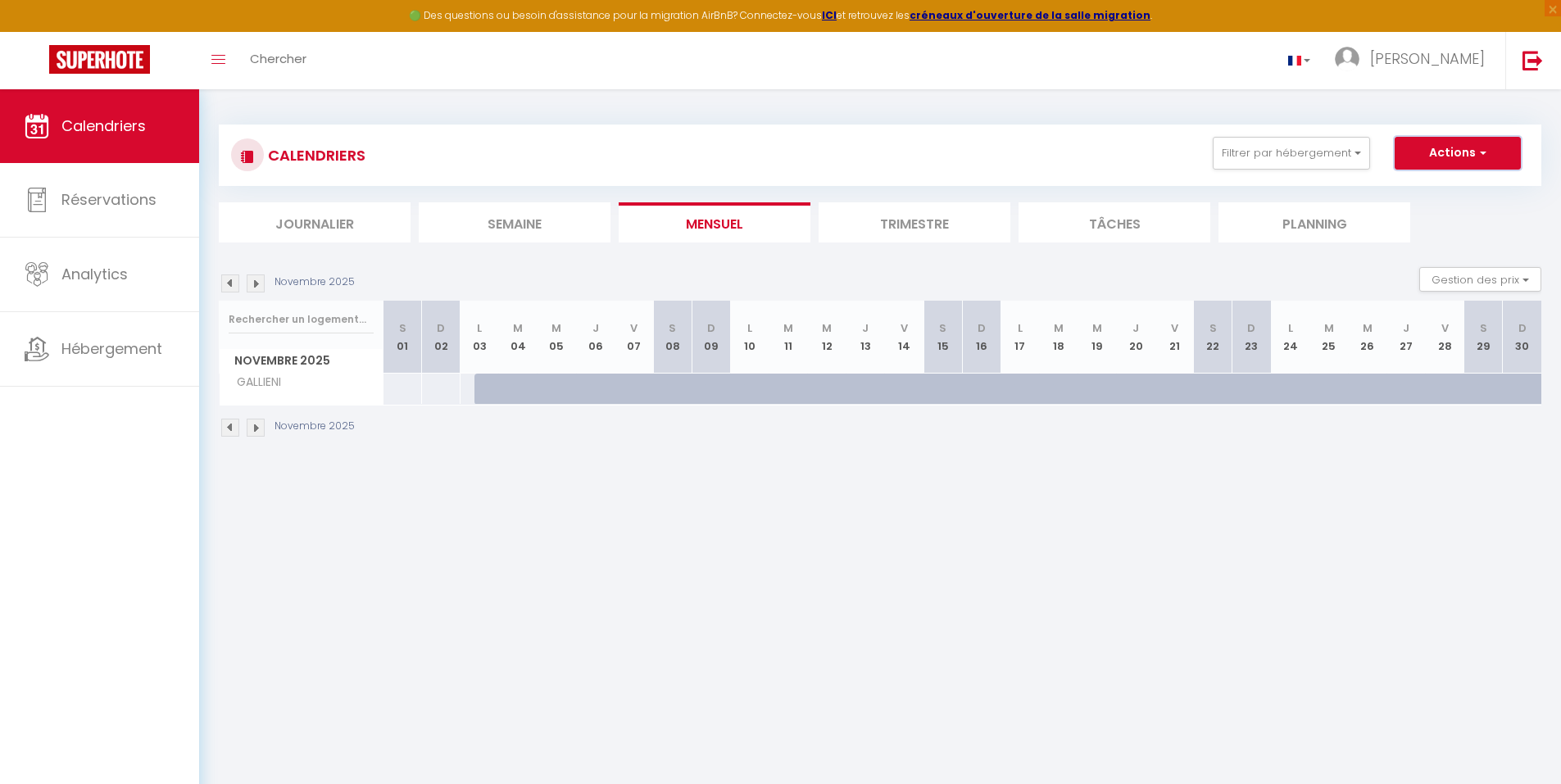
click at [1480, 163] on button "Actions" at bounding box center [1458, 153] width 126 height 32
click at [1463, 194] on link "Nouvelle réservation" at bounding box center [1441, 191] width 143 height 24
select select
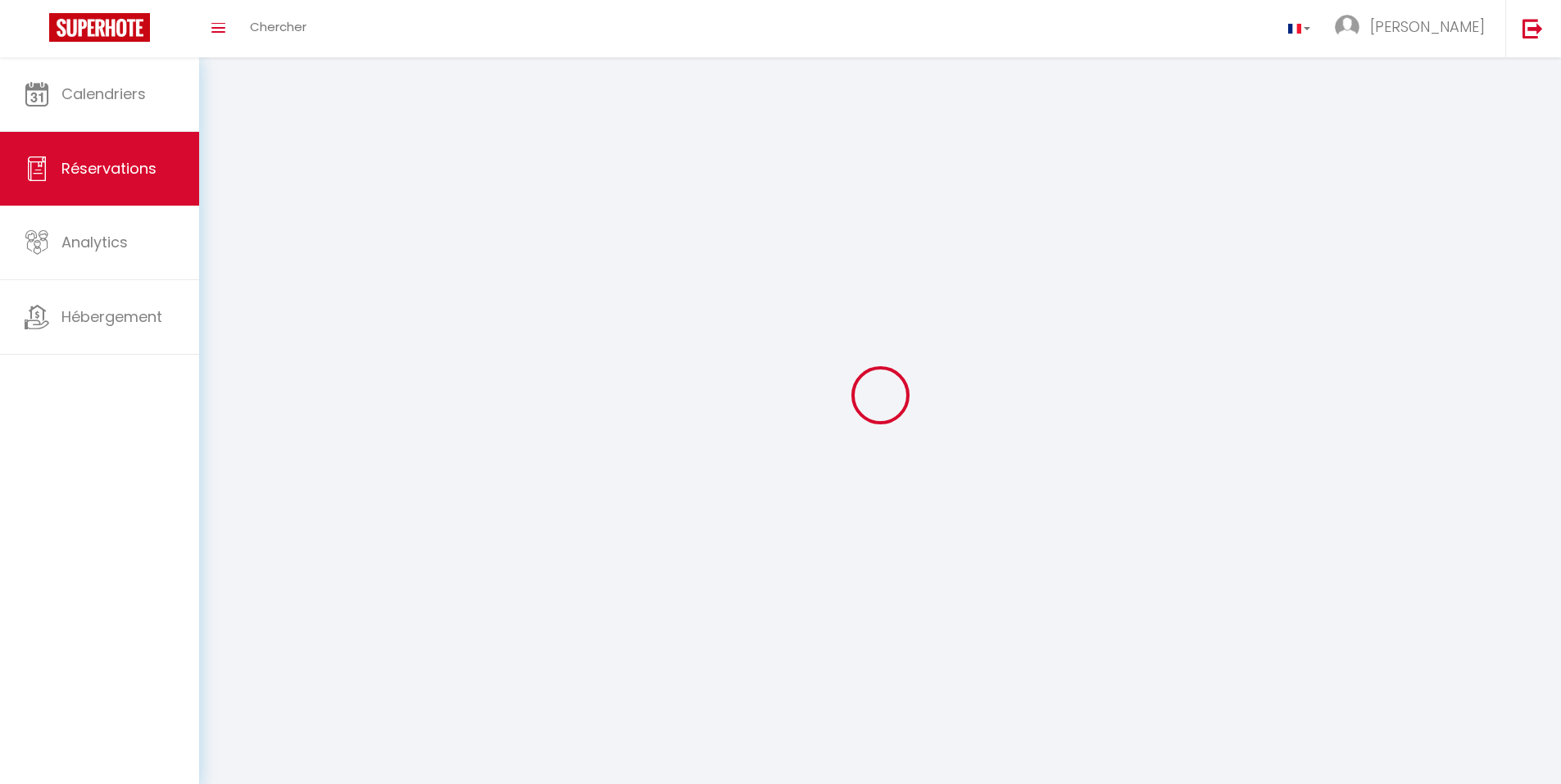
select select
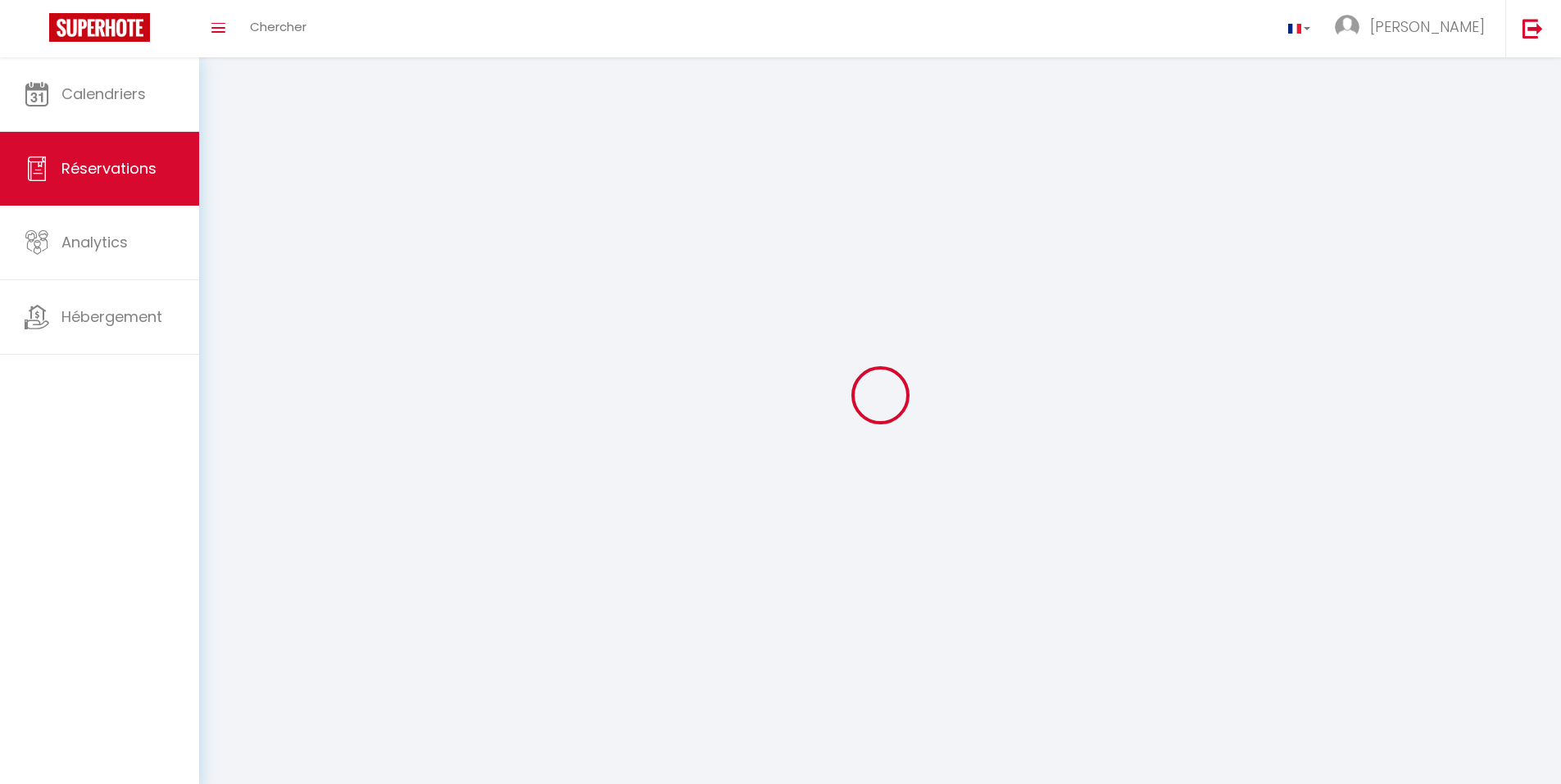
select select
checkbox input "false"
select select
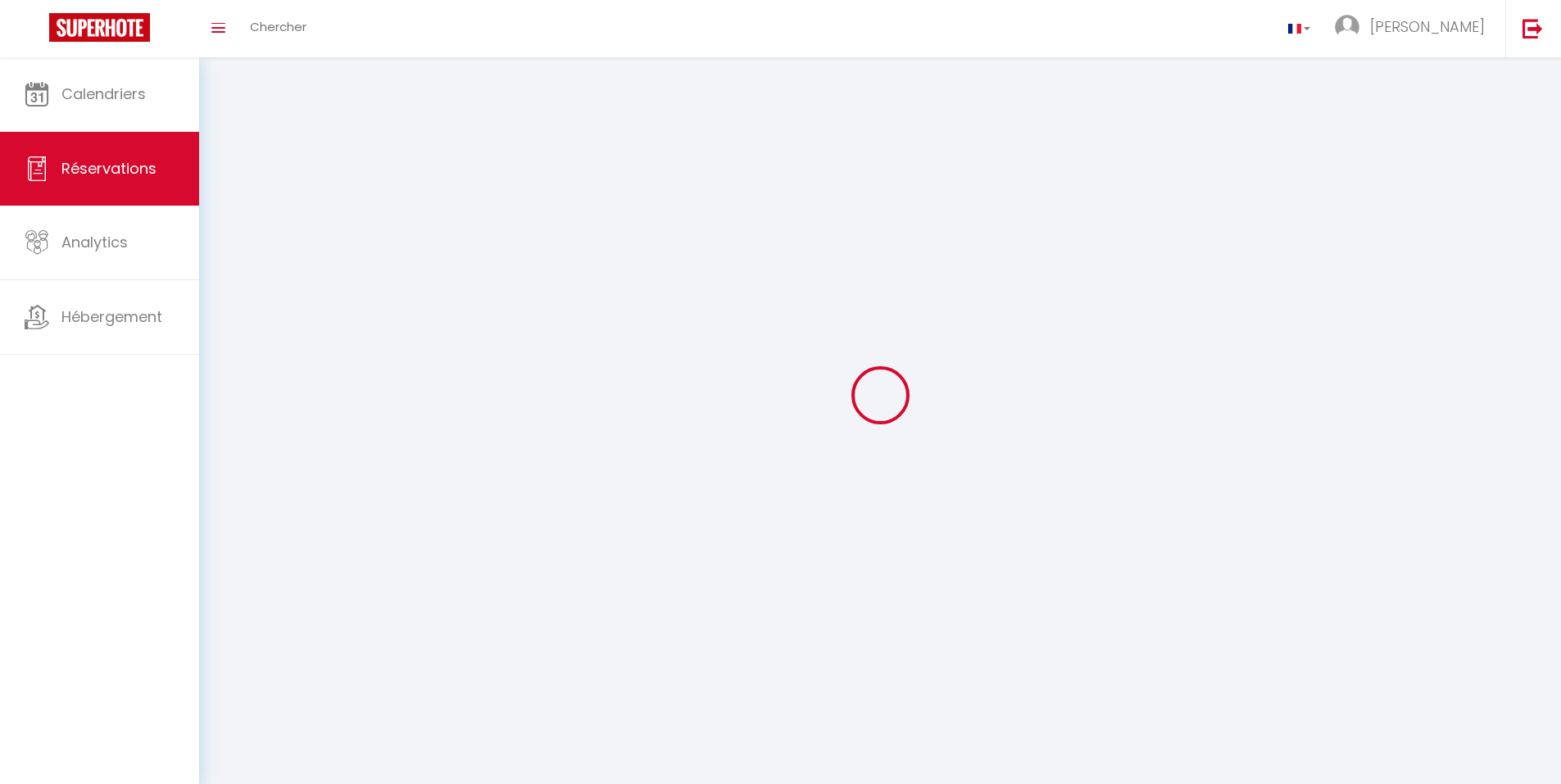
select select
checkbox input "false"
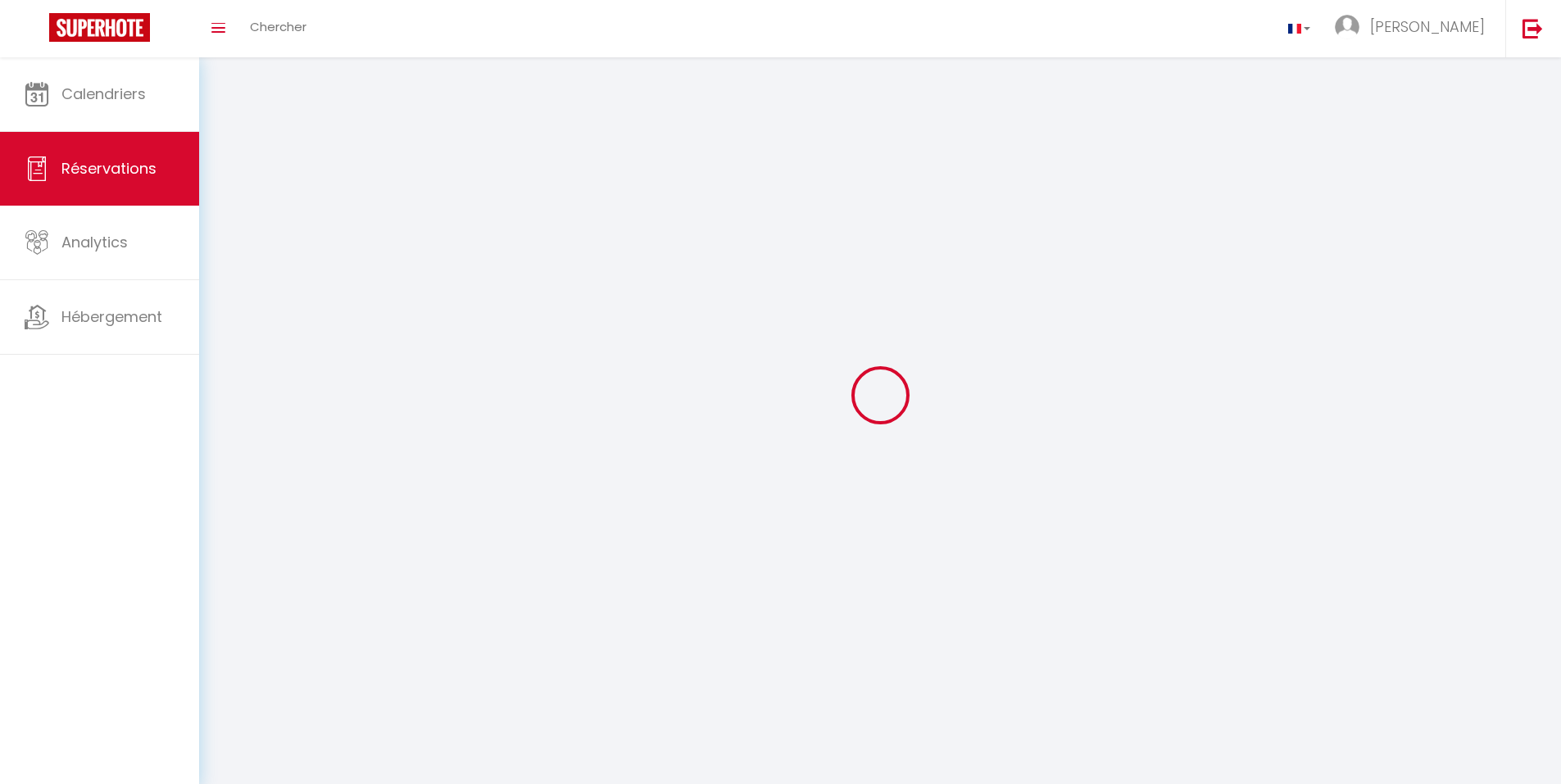
select select
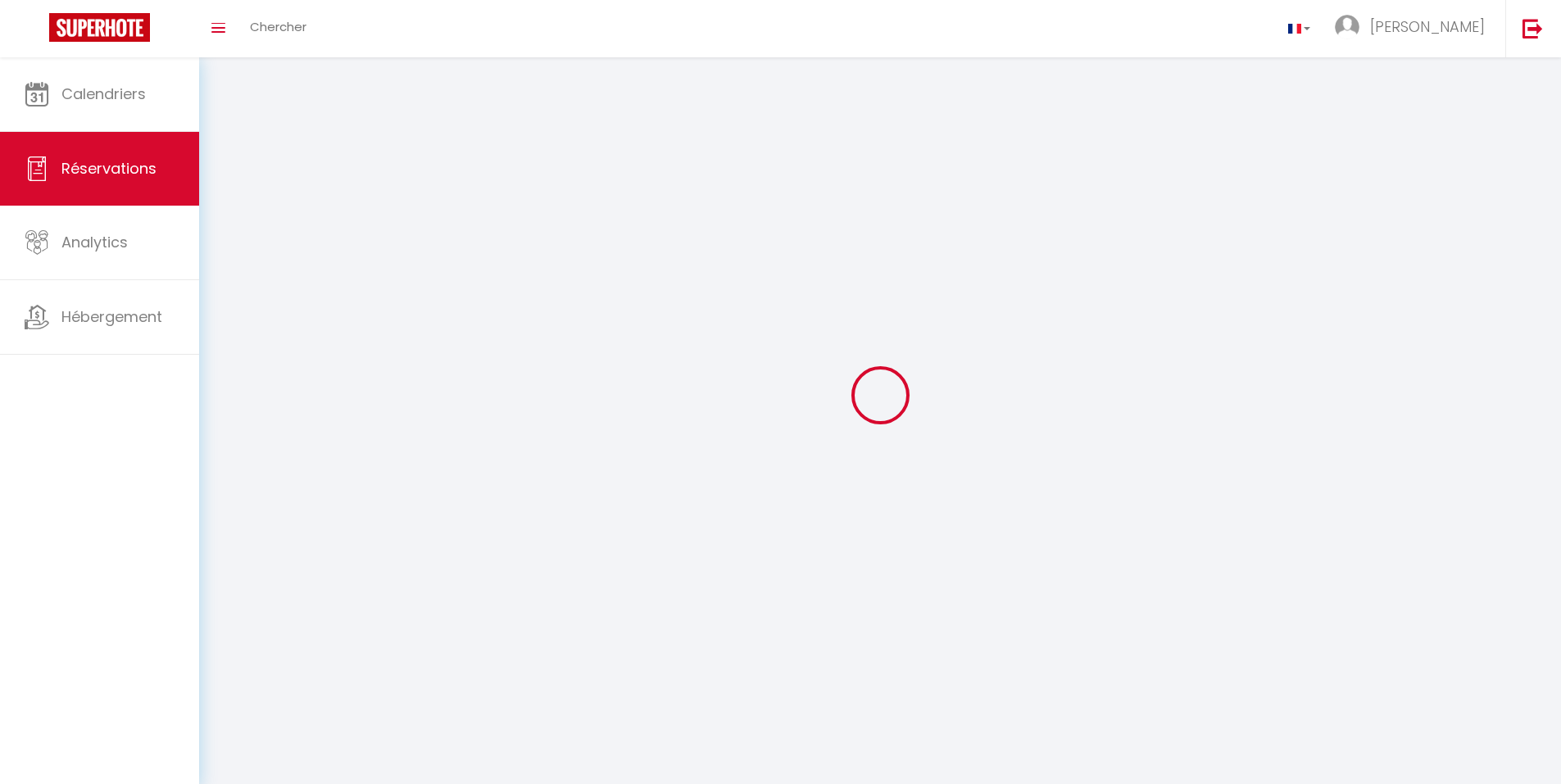
checkbox input "false"
select select
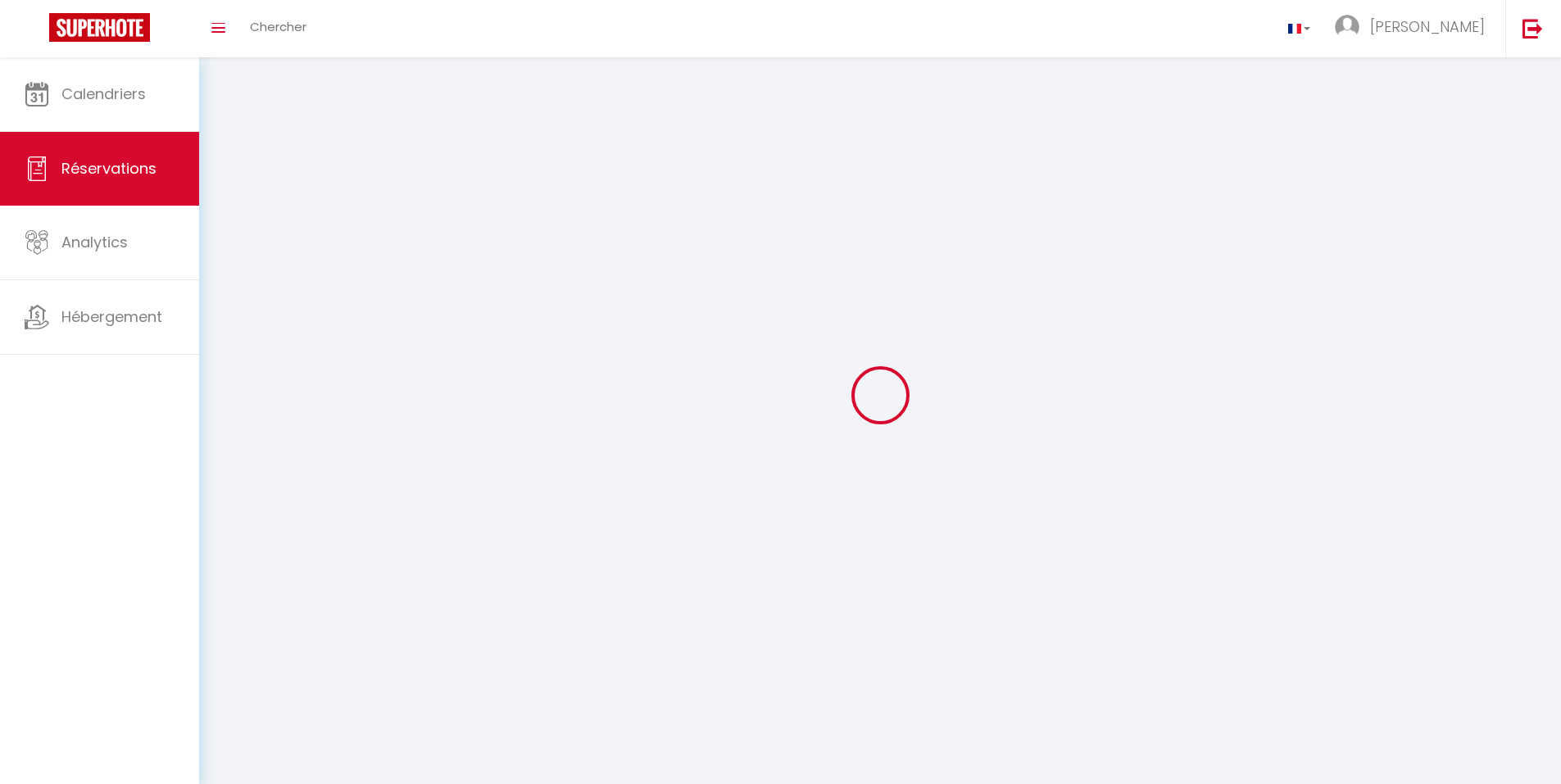
select select
checkbox input "false"
select select
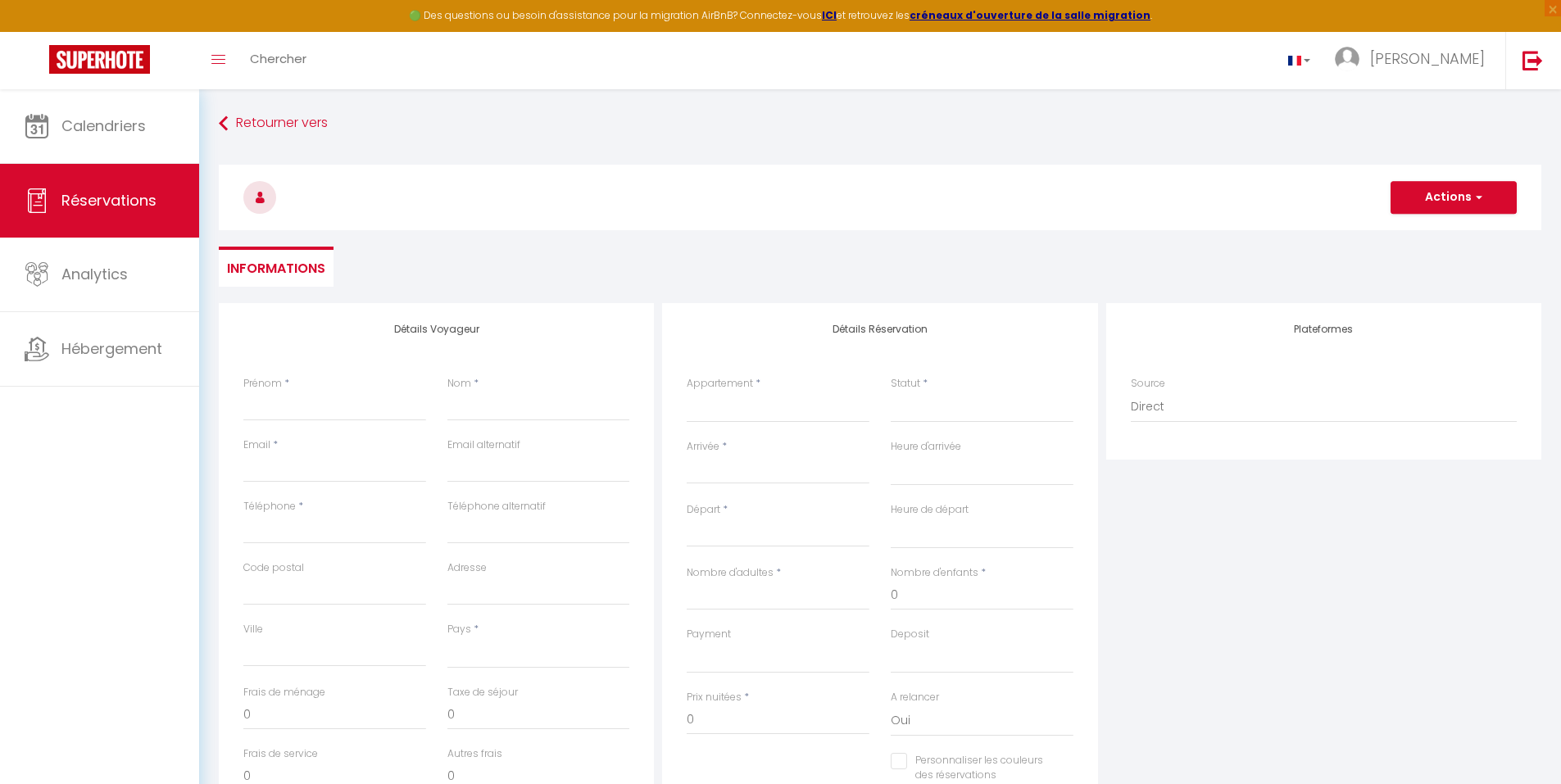
select select
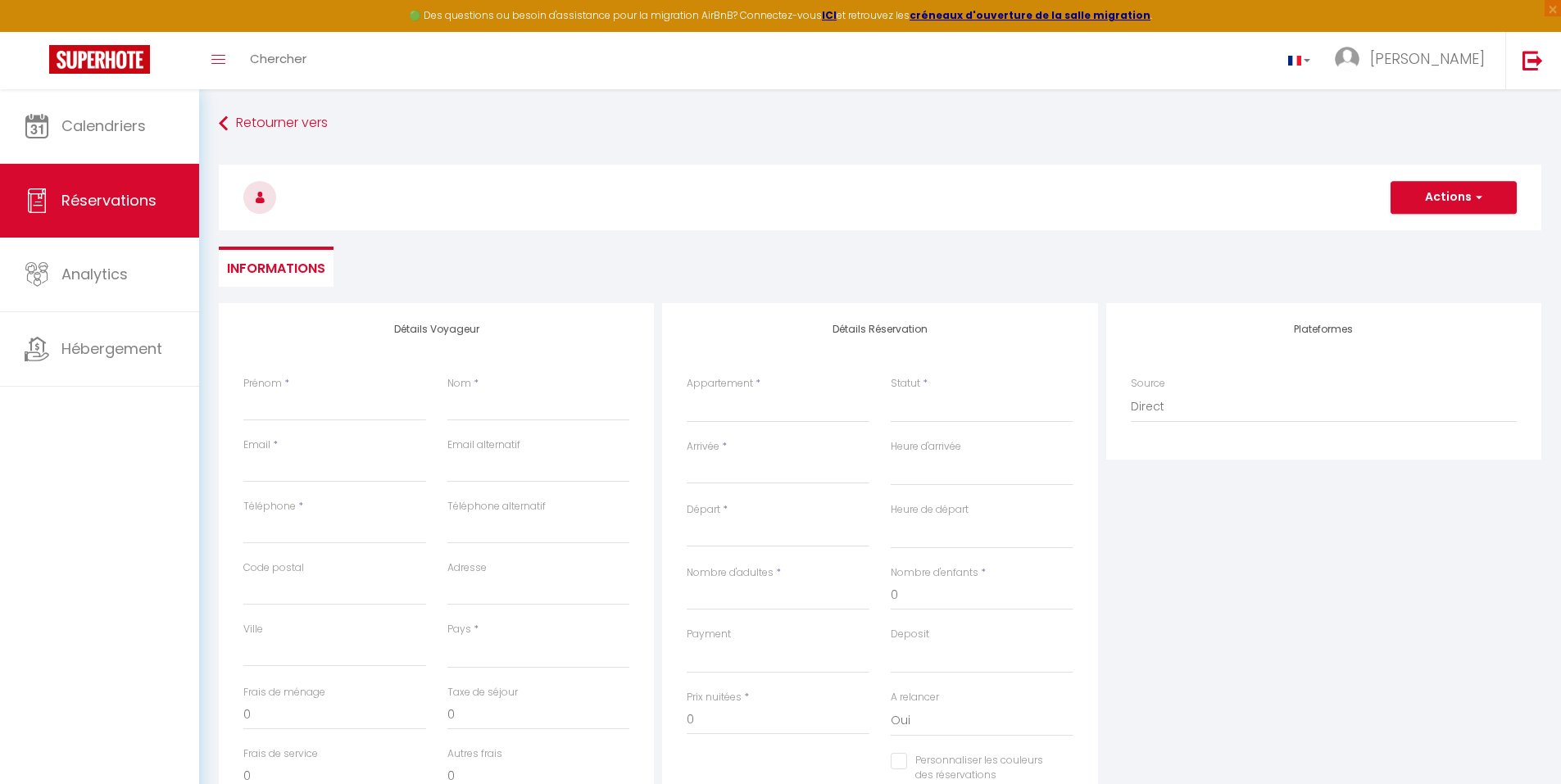
checkbox input "false"
select select
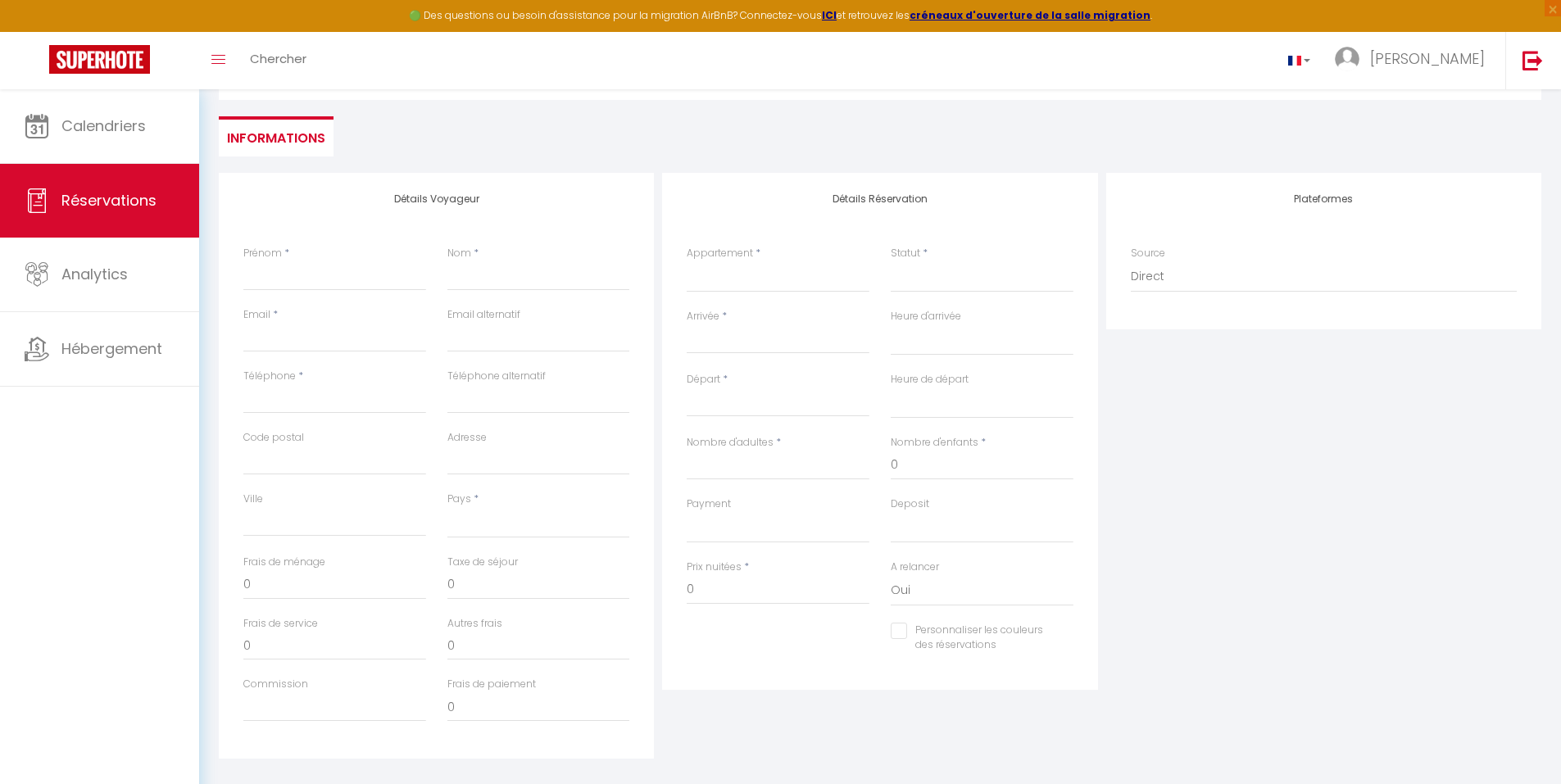
scroll to position [155, 0]
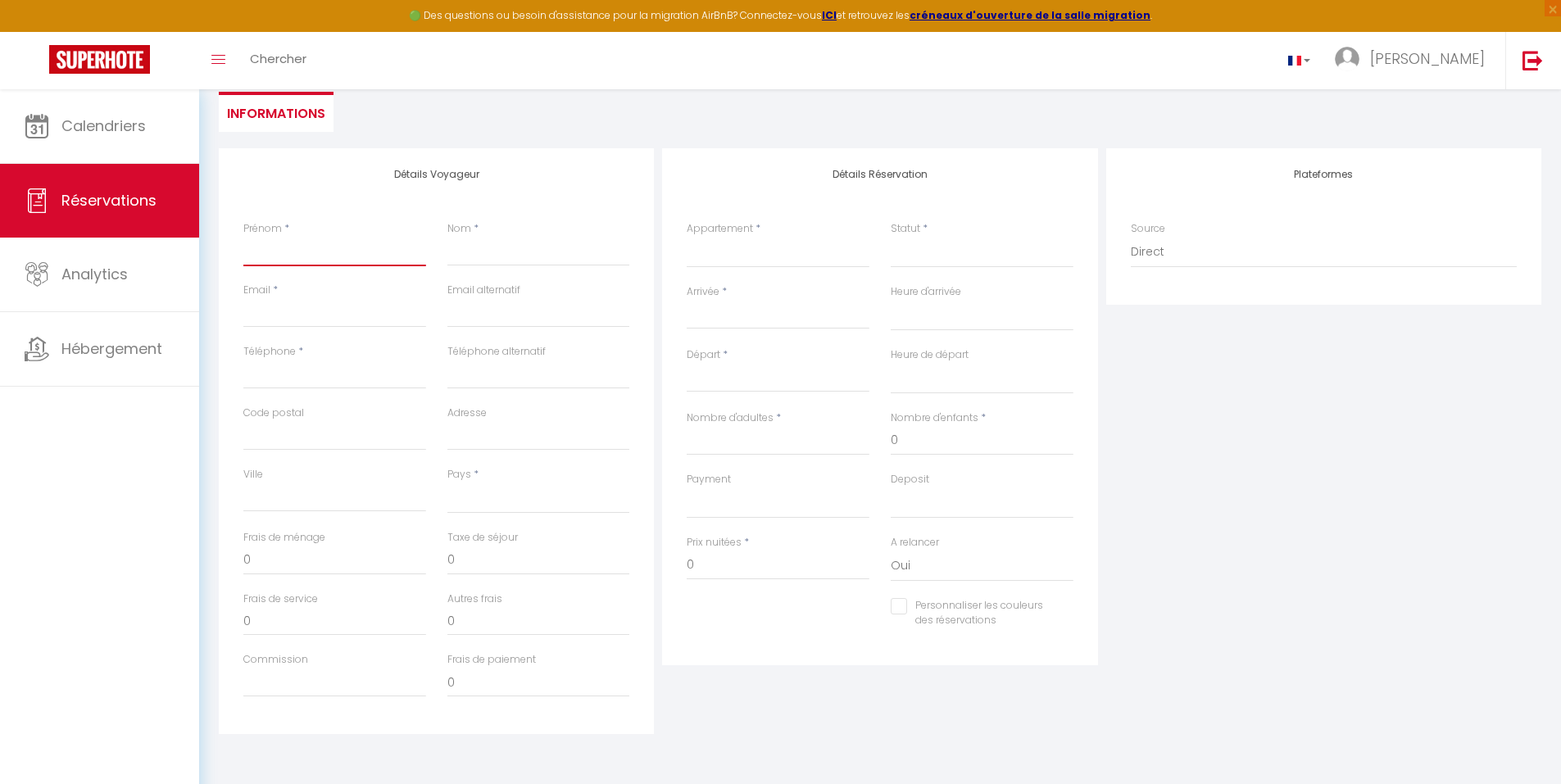
click at [353, 249] on input "Prénom" at bounding box center [334, 251] width 183 height 30
